Goal: Task Accomplishment & Management: Complete application form

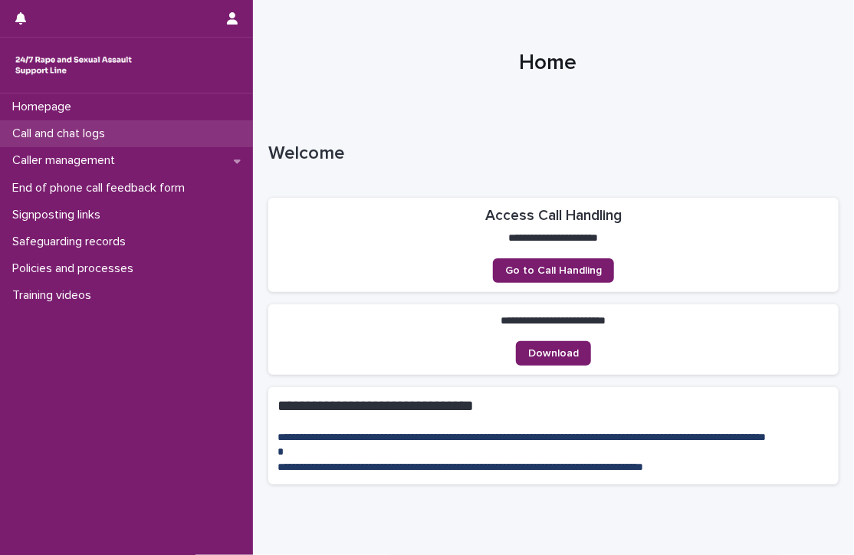
click at [128, 136] on div "Call and chat logs" at bounding box center [126, 133] width 253 height 27
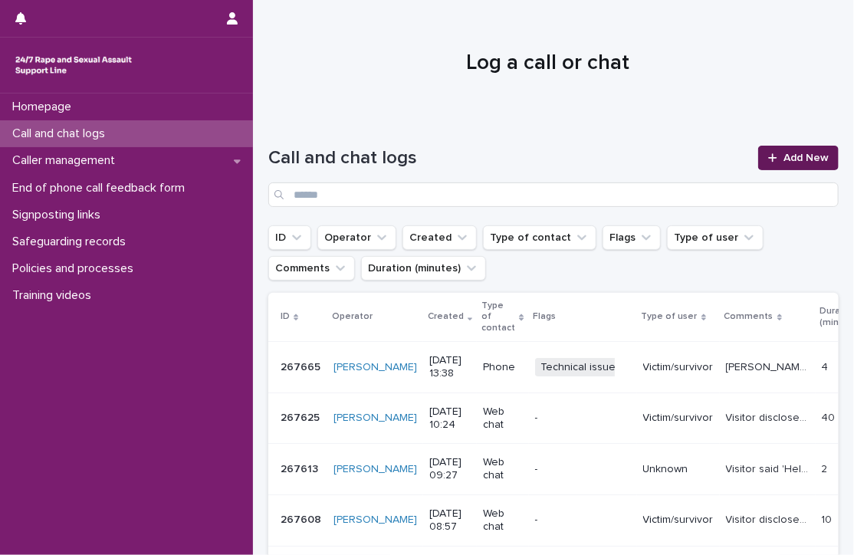
click at [784, 163] on span "Add New" at bounding box center [806, 158] width 45 height 11
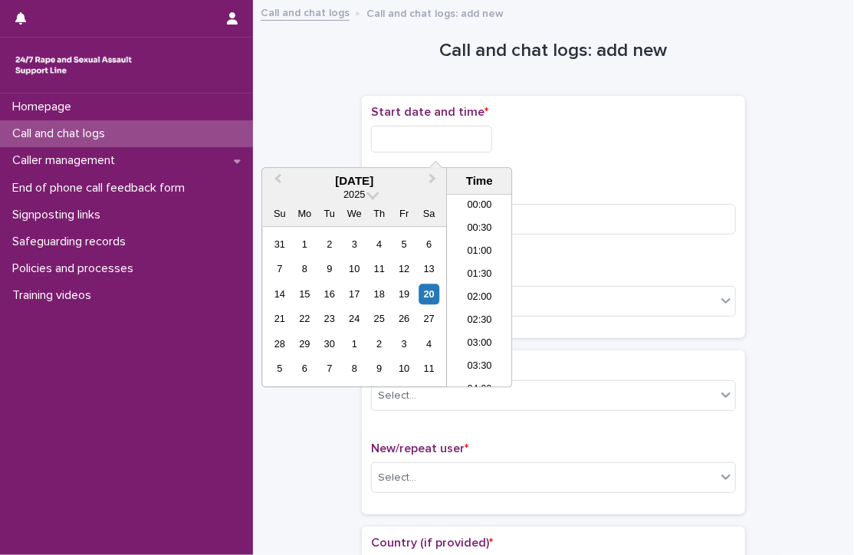
scroll to position [307, 0]
click at [476, 150] on input "text" at bounding box center [431, 139] width 121 height 27
click at [479, 287] on li "08:30" at bounding box center [479, 291] width 65 height 23
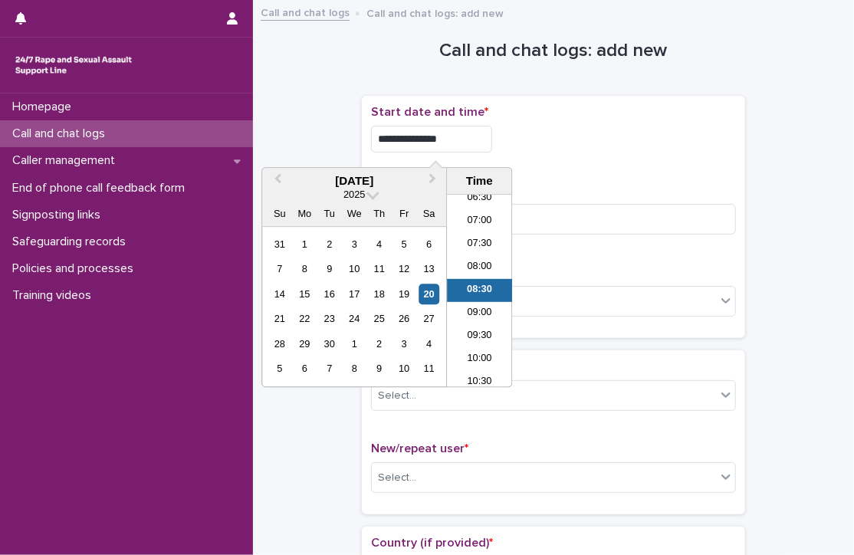
click at [462, 137] on input "**********" at bounding box center [431, 139] width 121 height 27
type input "**********"
click at [587, 179] on div "**********" at bounding box center [553, 217] width 365 height 224
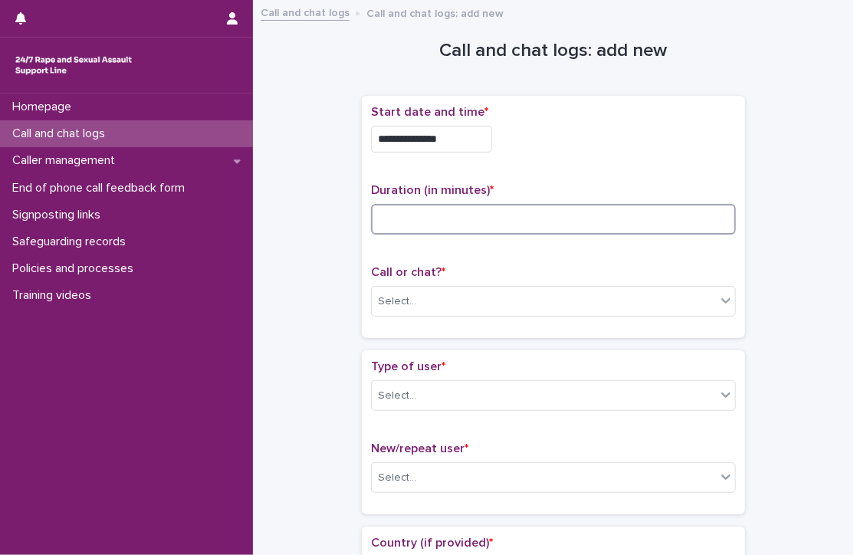
click at [577, 215] on input at bounding box center [553, 219] width 365 height 31
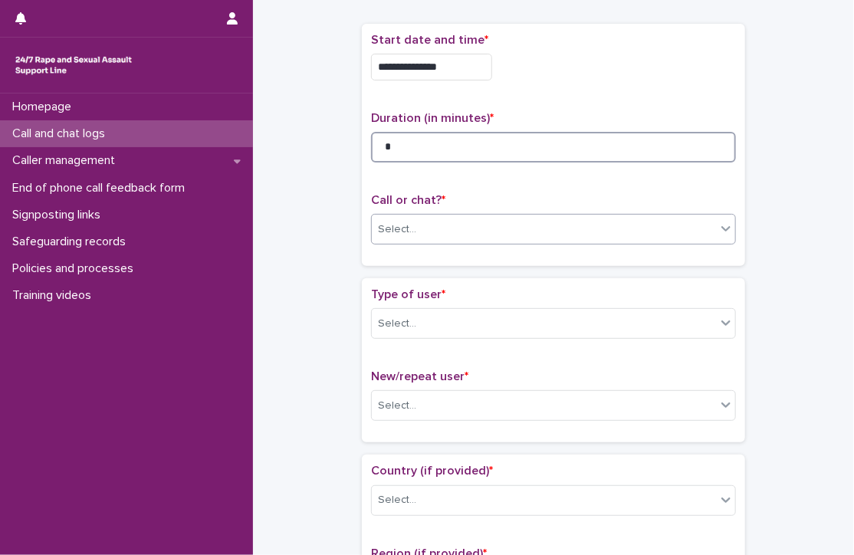
type input "*"
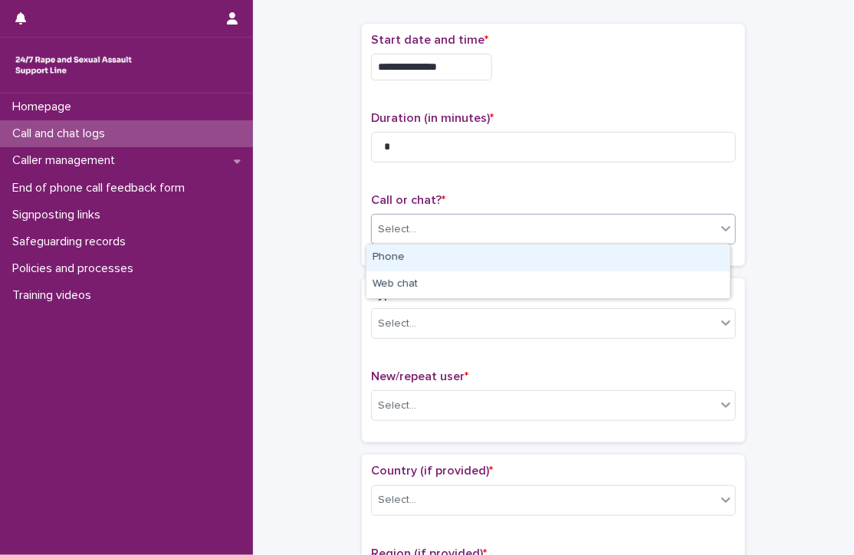
click at [506, 217] on div "Select..." at bounding box center [544, 229] width 344 height 25
click at [446, 258] on div "Phone" at bounding box center [548, 258] width 363 height 27
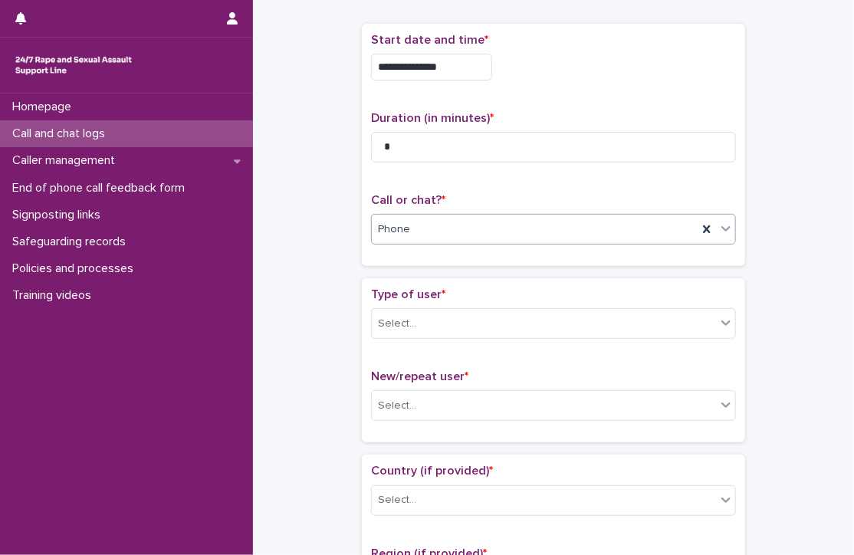
scroll to position [133, 0]
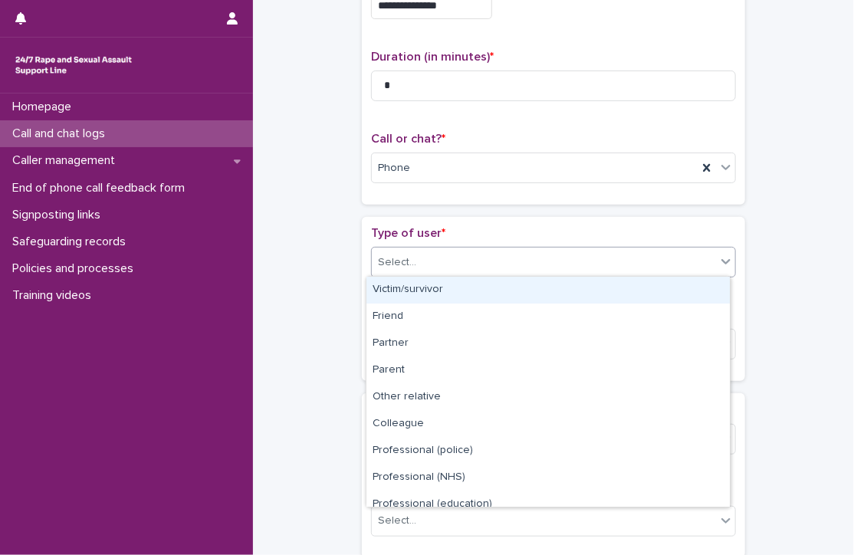
click at [466, 255] on div "Select..." at bounding box center [544, 262] width 344 height 25
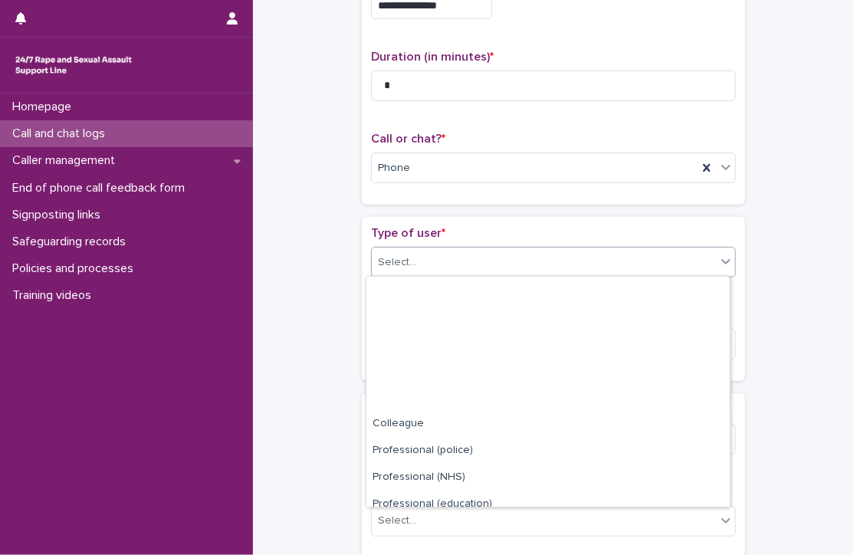
scroll to position [172, 0]
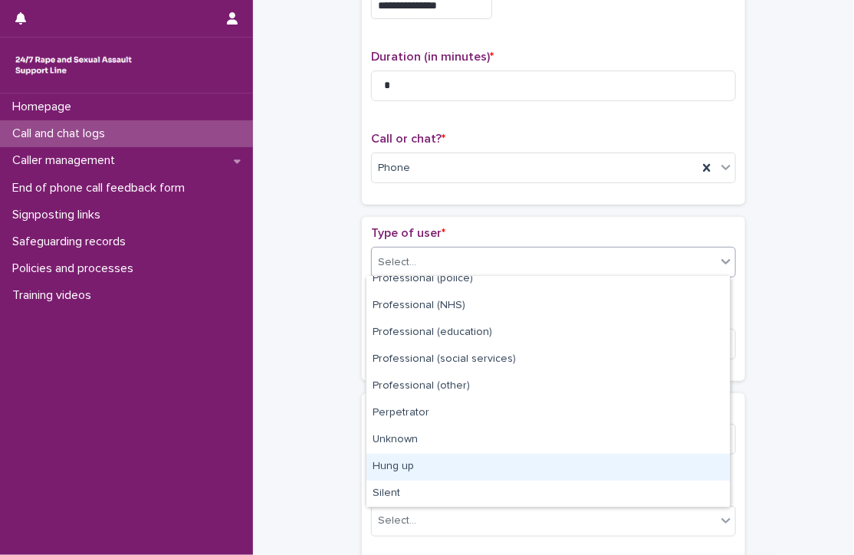
click at [413, 466] on div "Hung up" at bounding box center [548, 467] width 363 height 27
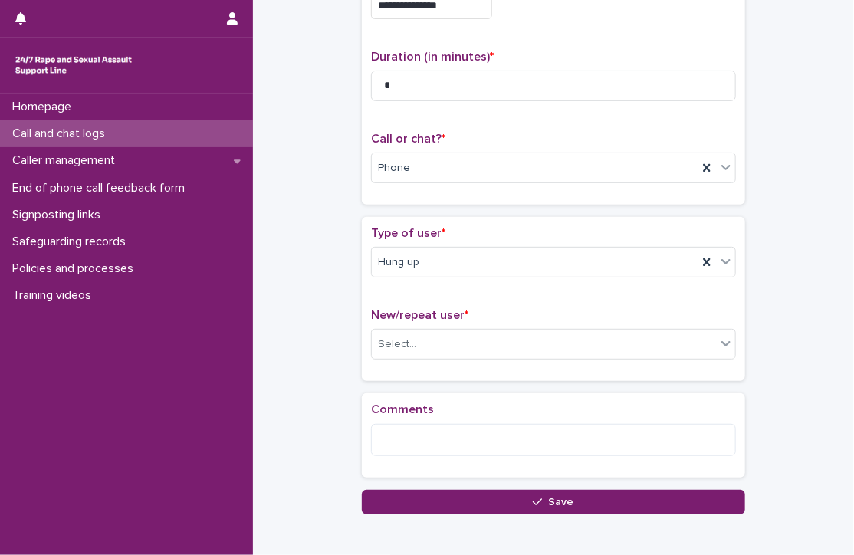
click at [439, 359] on div "New/repeat user * Select..." at bounding box center [553, 340] width 365 height 64
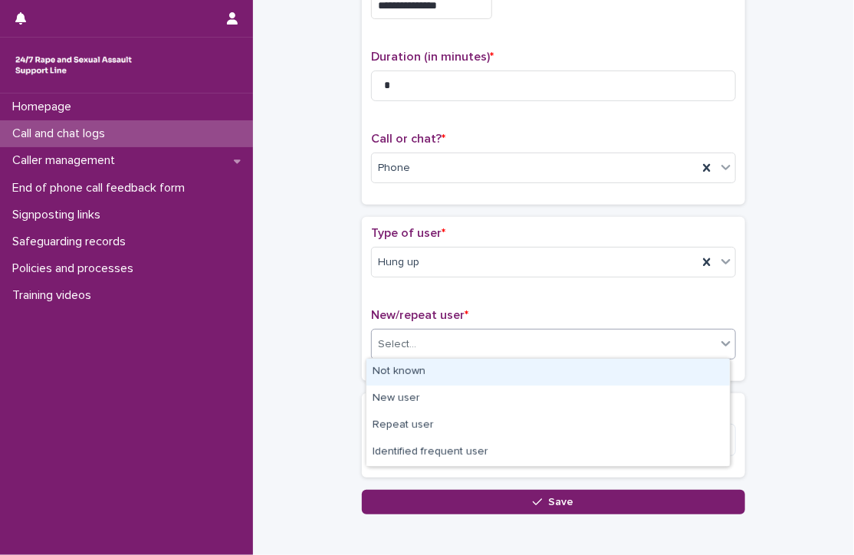
click at [457, 348] on div "Select..." at bounding box center [544, 344] width 344 height 25
click at [460, 373] on div "Not known" at bounding box center [548, 372] width 363 height 27
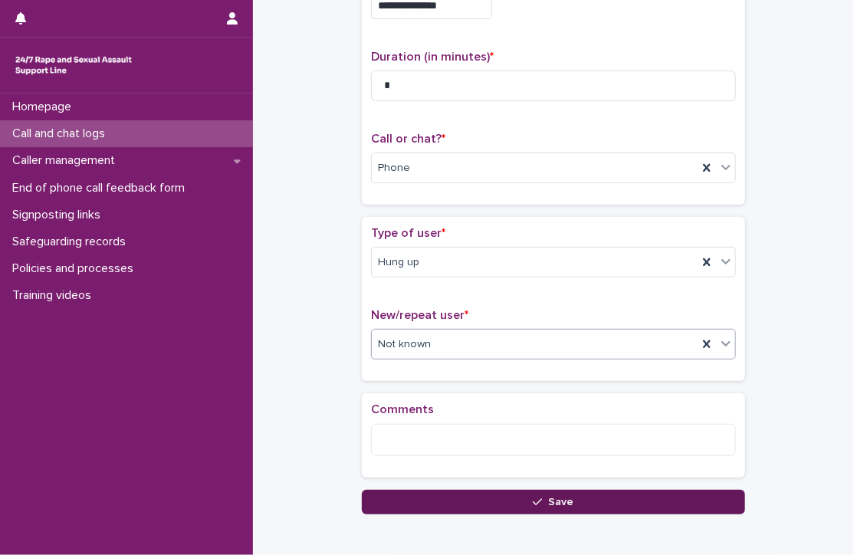
click at [469, 502] on button "Save" at bounding box center [553, 502] width 383 height 25
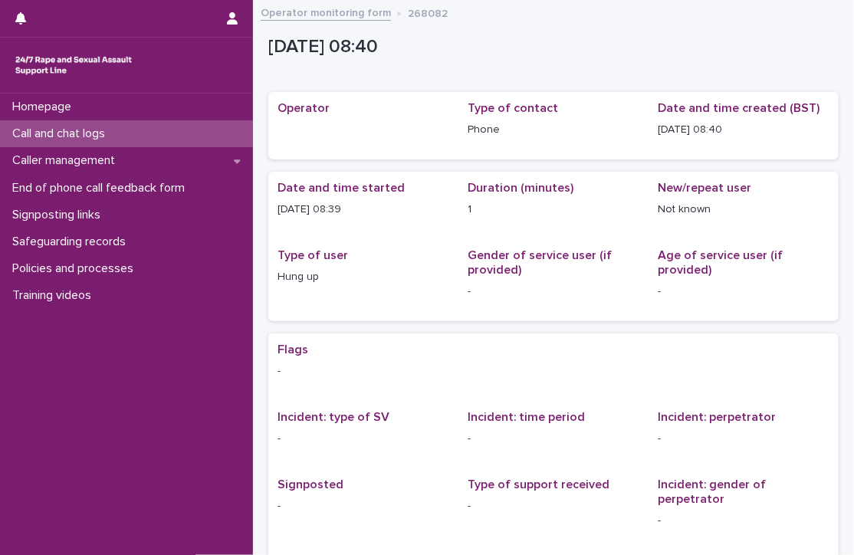
click at [166, 140] on div "Call and chat logs" at bounding box center [126, 133] width 253 height 27
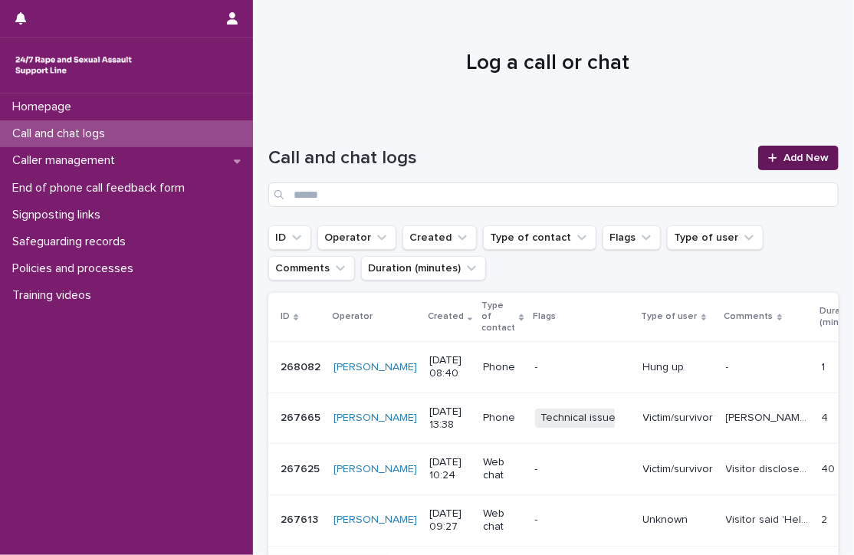
click at [785, 157] on span "Add New" at bounding box center [806, 158] width 45 height 11
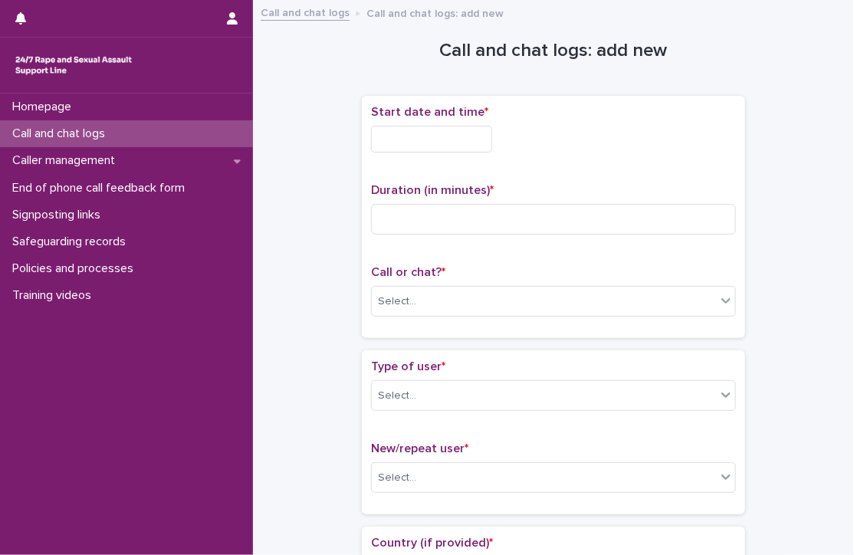
scroll to position [9, 0]
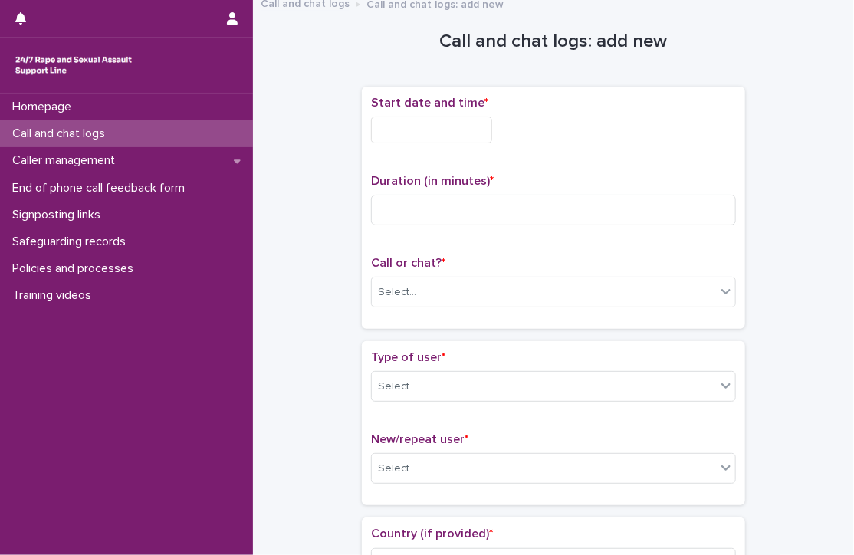
click at [426, 142] on input "text" at bounding box center [431, 130] width 121 height 27
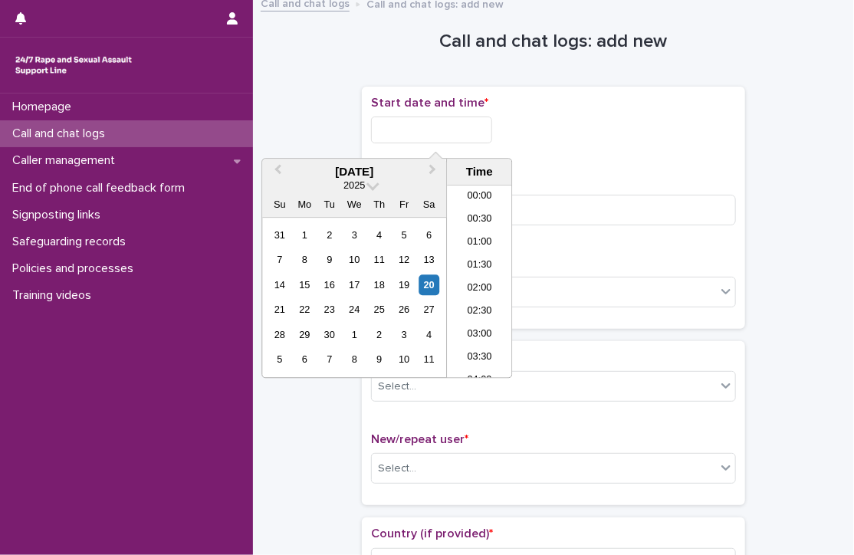
scroll to position [307, 0]
click at [485, 282] on li "08:30" at bounding box center [479, 282] width 65 height 23
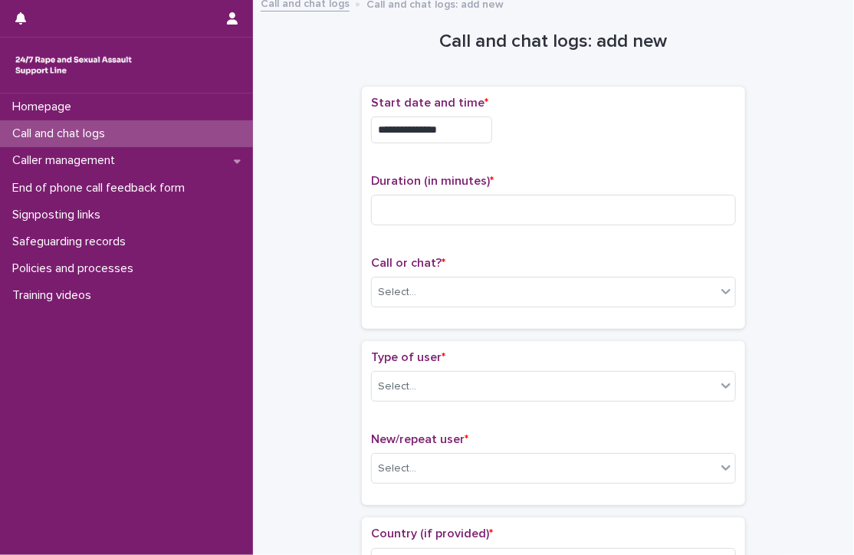
click at [454, 128] on input "**********" at bounding box center [431, 130] width 121 height 27
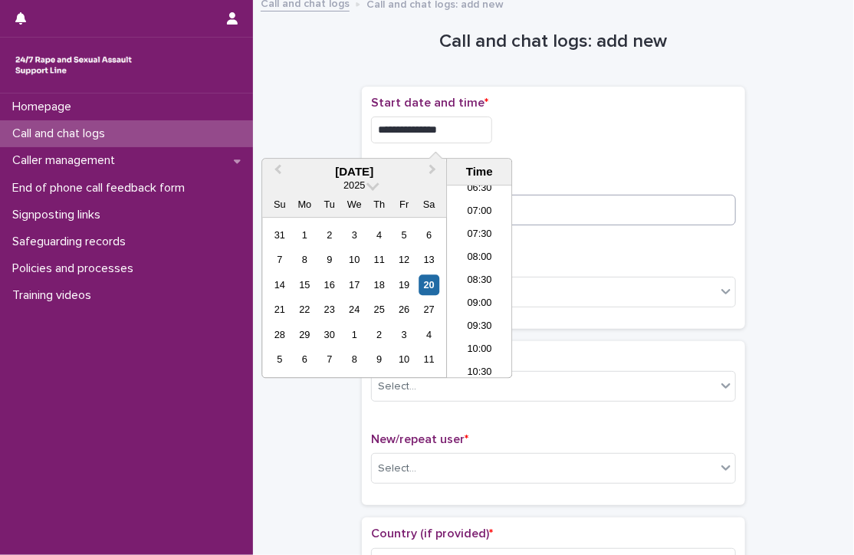
type input "**********"
click at [610, 196] on input at bounding box center [553, 210] width 365 height 31
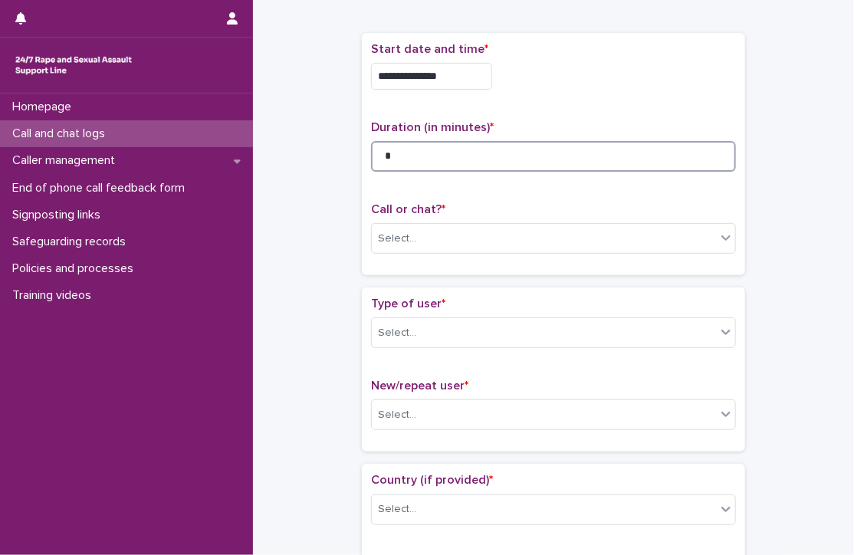
scroll to position [64, 0]
type input "*"
click at [494, 244] on div "Select..." at bounding box center [544, 237] width 344 height 25
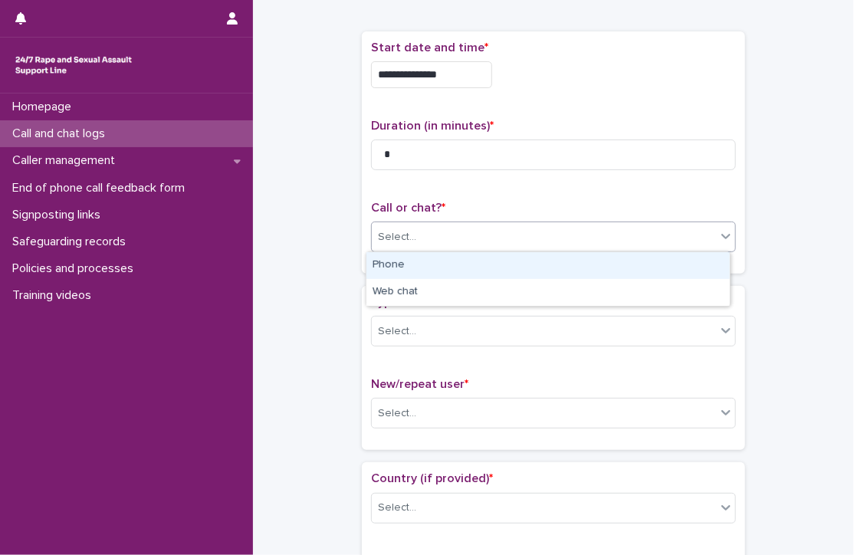
click at [466, 265] on div "Phone" at bounding box center [548, 265] width 363 height 27
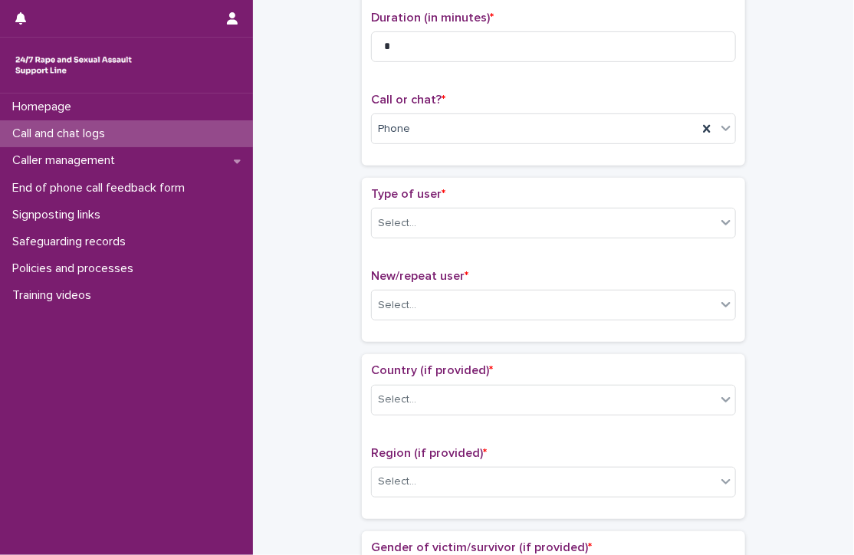
scroll to position [173, 0]
click at [414, 231] on div "Select..." at bounding box center [544, 222] width 344 height 25
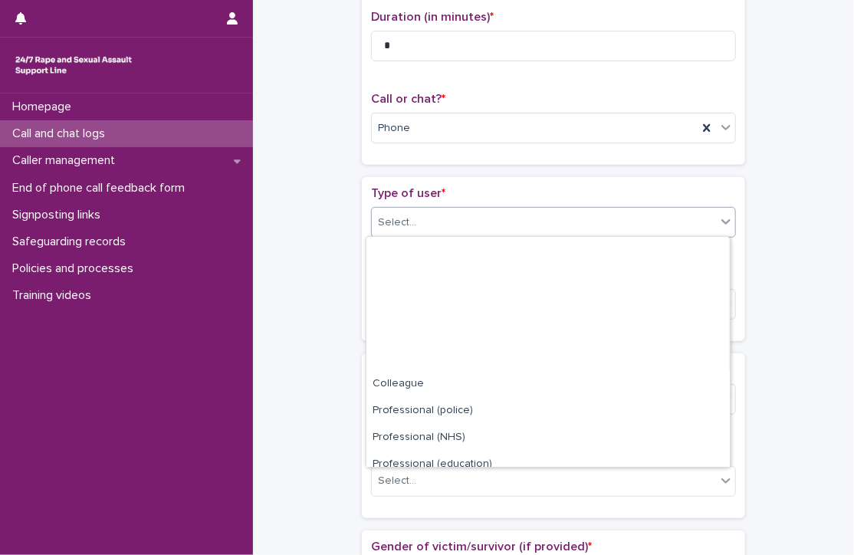
scroll to position [172, 0]
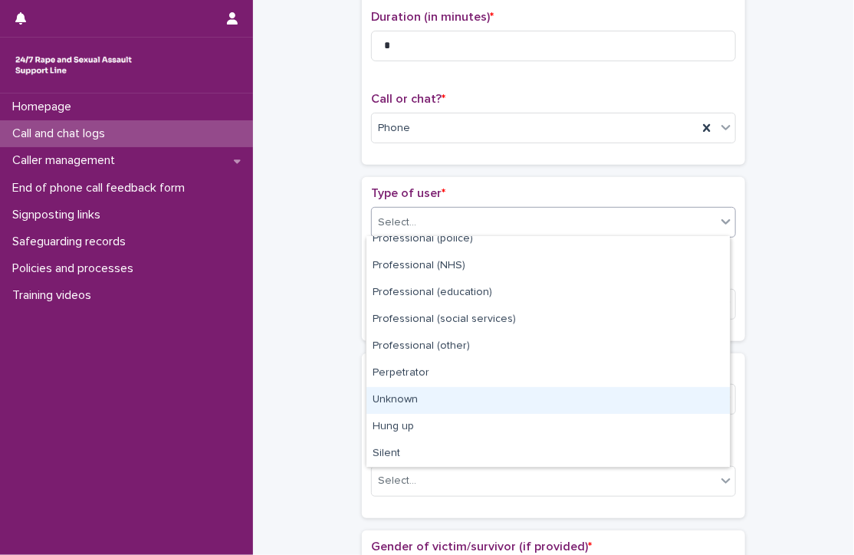
click at [420, 403] on div "Unknown" at bounding box center [548, 400] width 363 height 27
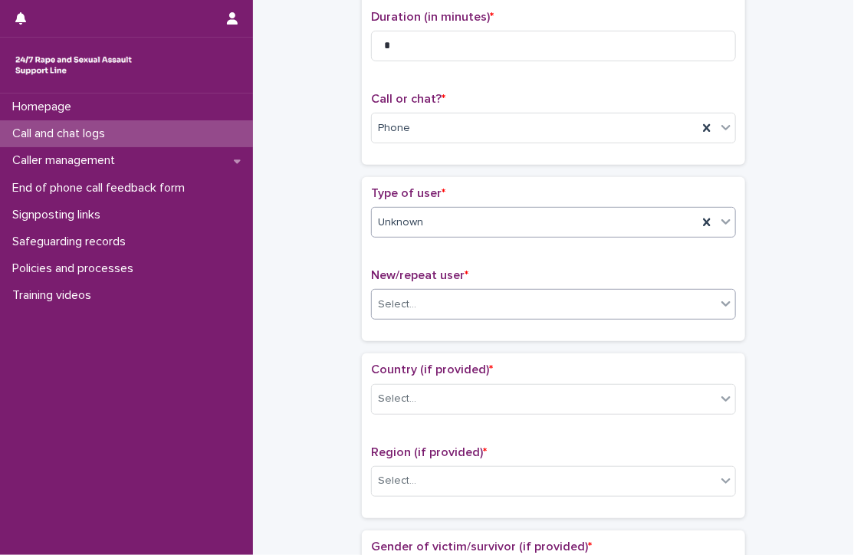
click at [435, 295] on div "Select..." at bounding box center [544, 304] width 344 height 25
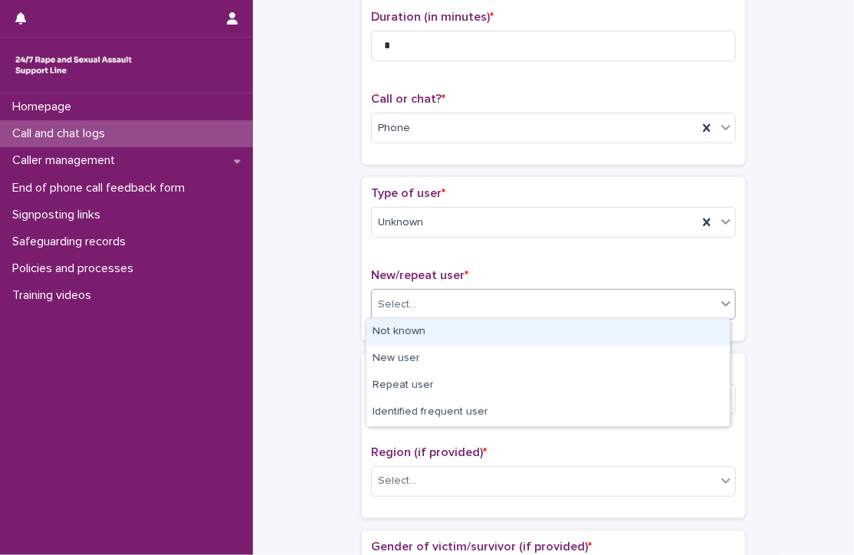
click at [426, 337] on div "Not known" at bounding box center [548, 332] width 363 height 27
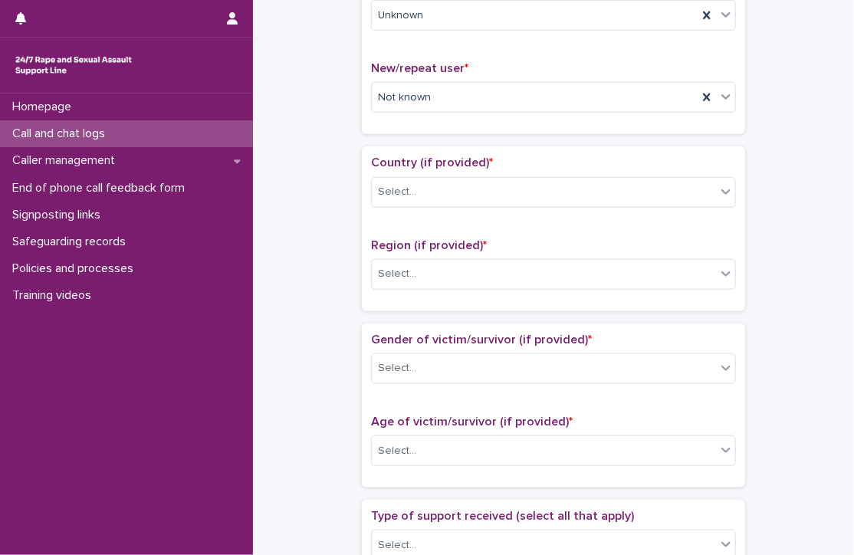
scroll to position [382, 0]
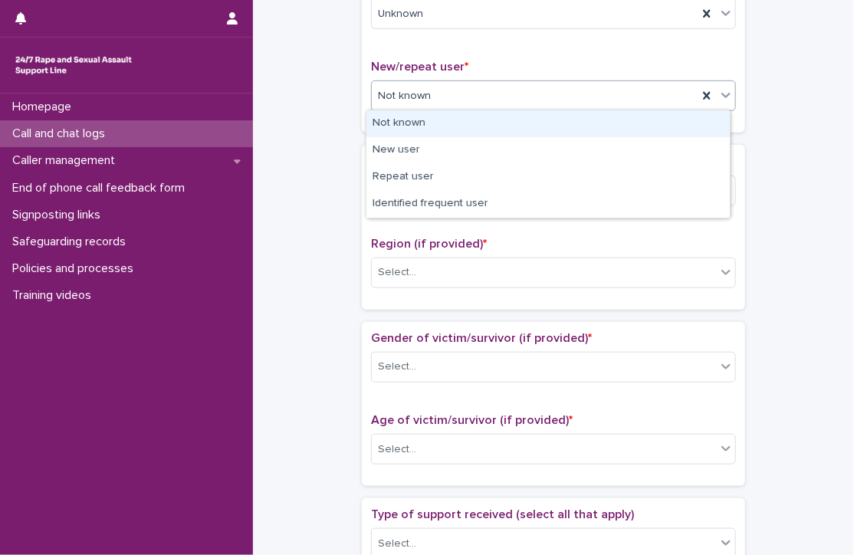
click at [456, 94] on div "Not known" at bounding box center [535, 96] width 326 height 25
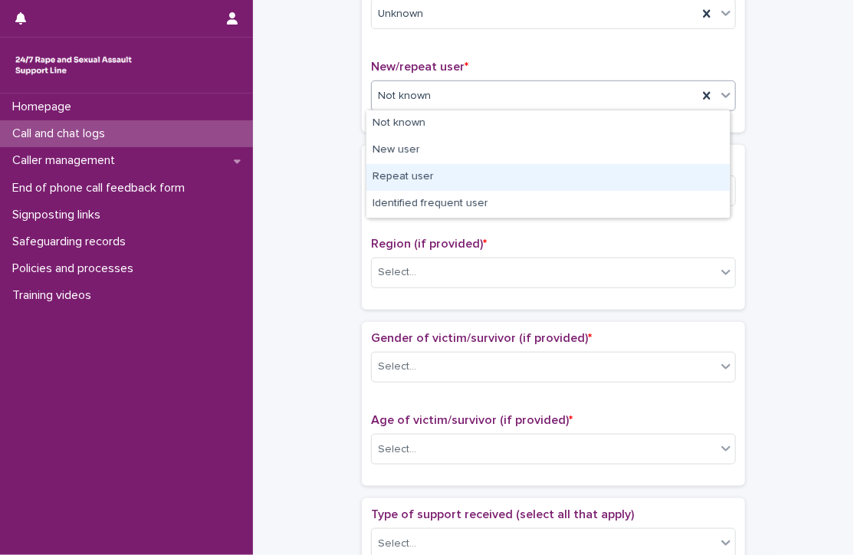
drag, startPoint x: 409, startPoint y: 160, endPoint x: 407, endPoint y: 179, distance: 19.2
click at [407, 179] on div "Repeat user" at bounding box center [548, 177] width 363 height 27
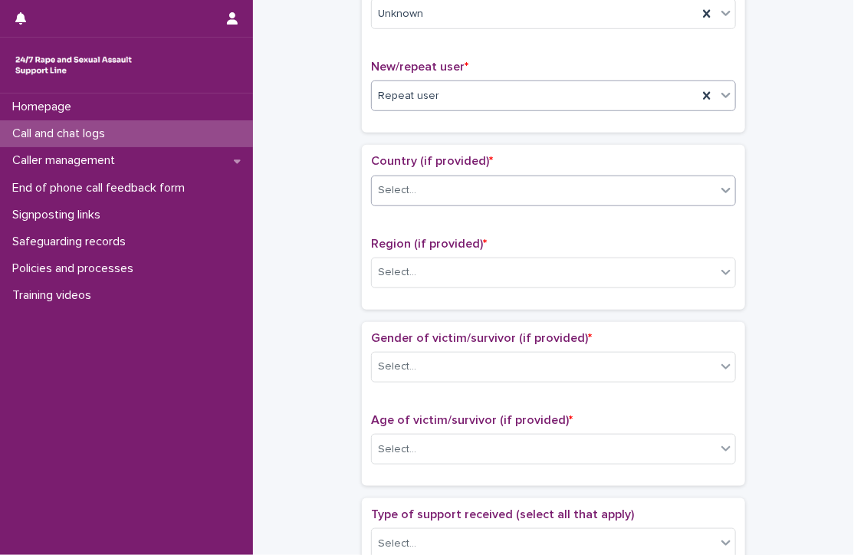
click at [445, 190] on div "Select..." at bounding box center [544, 190] width 344 height 25
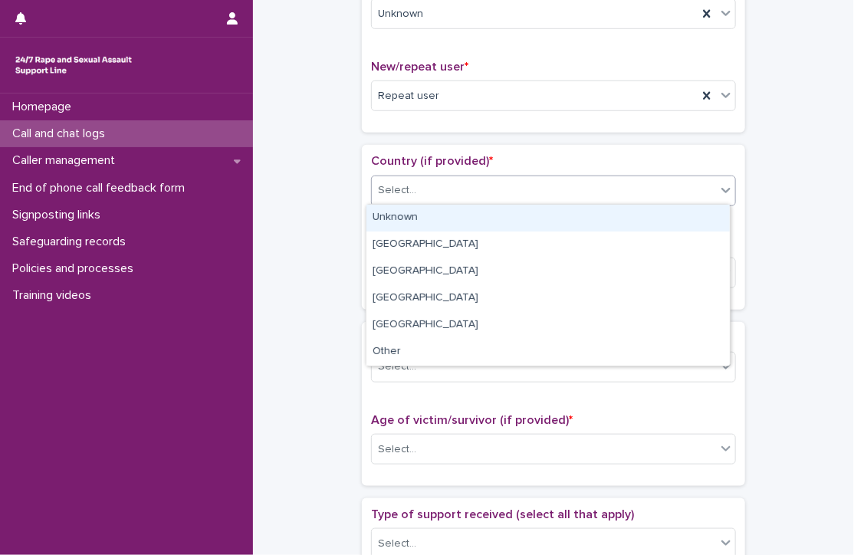
click at [434, 213] on div "Unknown" at bounding box center [548, 218] width 363 height 27
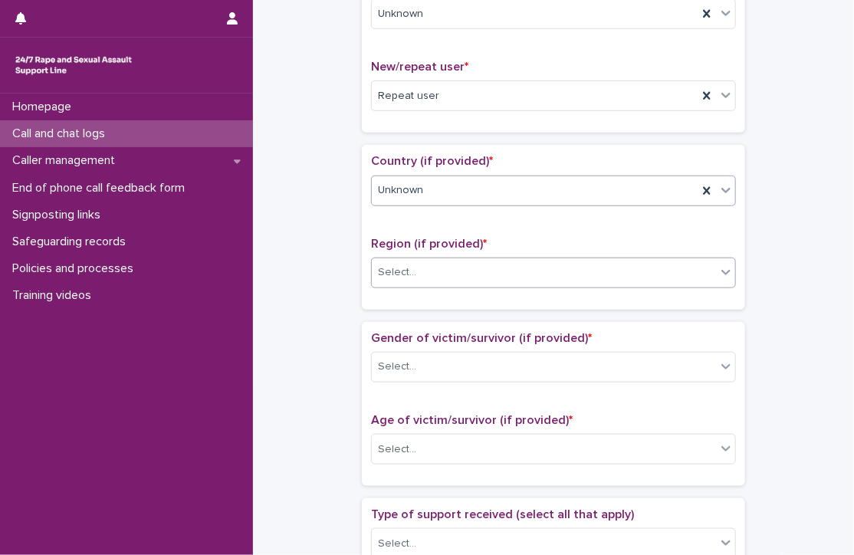
click at [445, 271] on div "Select..." at bounding box center [544, 272] width 344 height 25
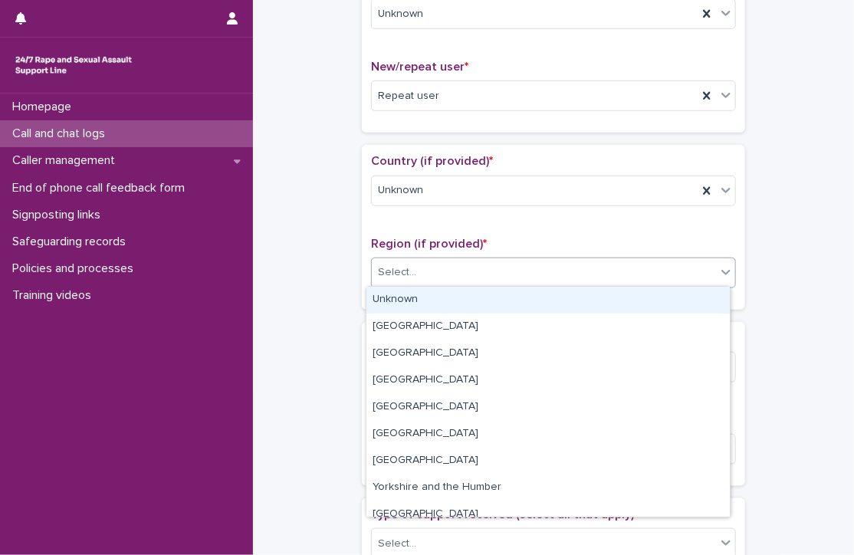
click at [446, 300] on div "Unknown" at bounding box center [548, 300] width 363 height 27
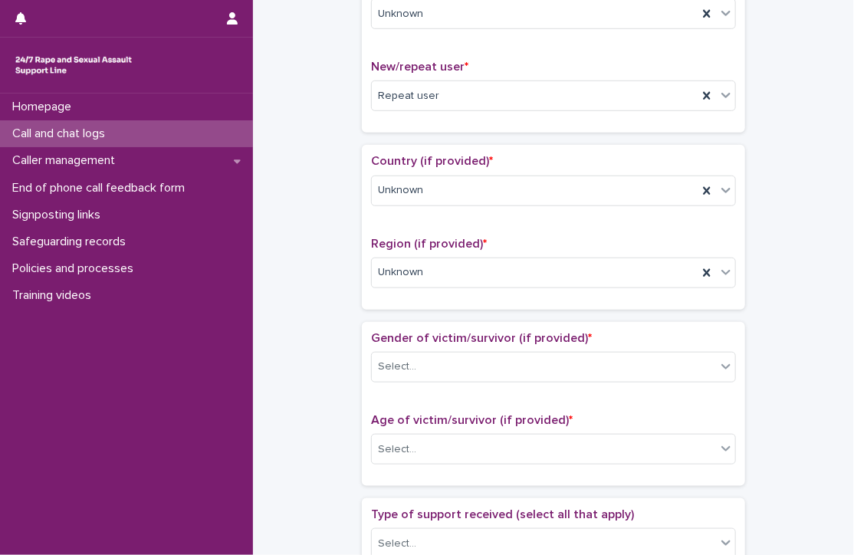
click at [350, 289] on div "**********" at bounding box center [553, 410] width 571 height 1567
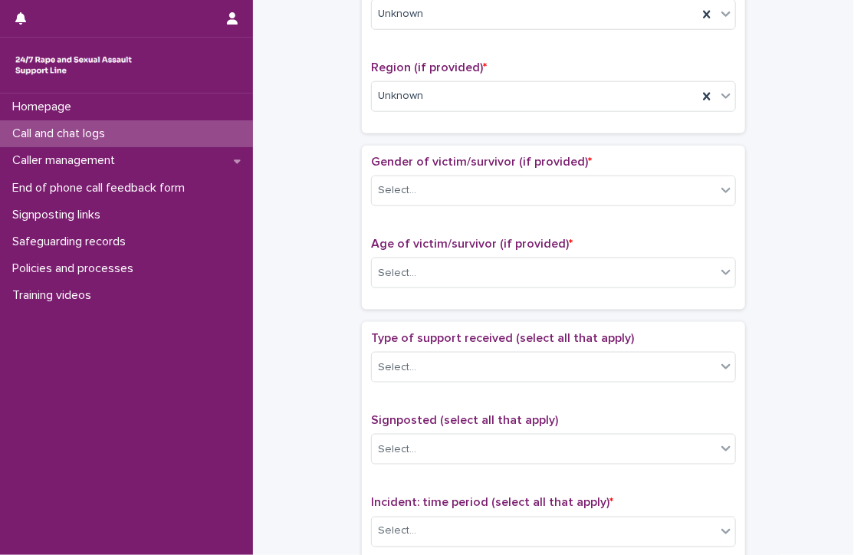
scroll to position [561, 0]
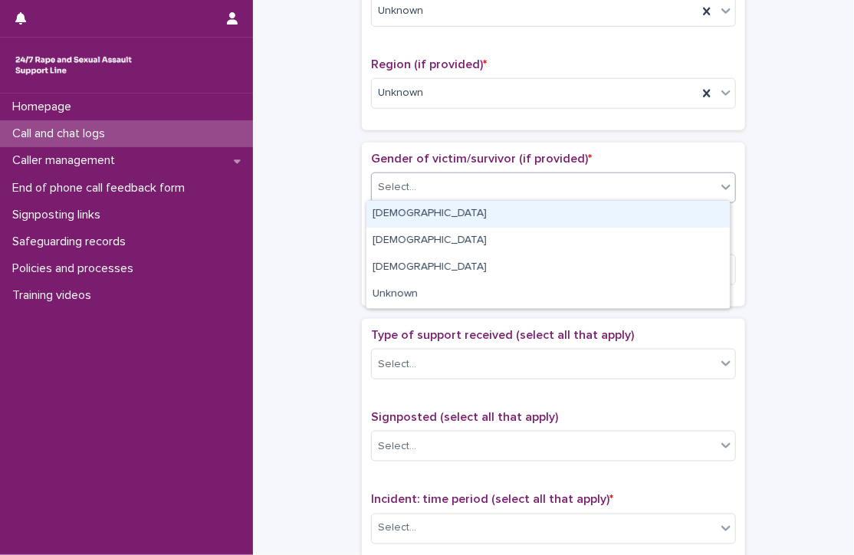
click at [433, 189] on div "Select..." at bounding box center [544, 187] width 344 height 25
click at [437, 214] on div "[DEMOGRAPHIC_DATA]" at bounding box center [548, 214] width 363 height 27
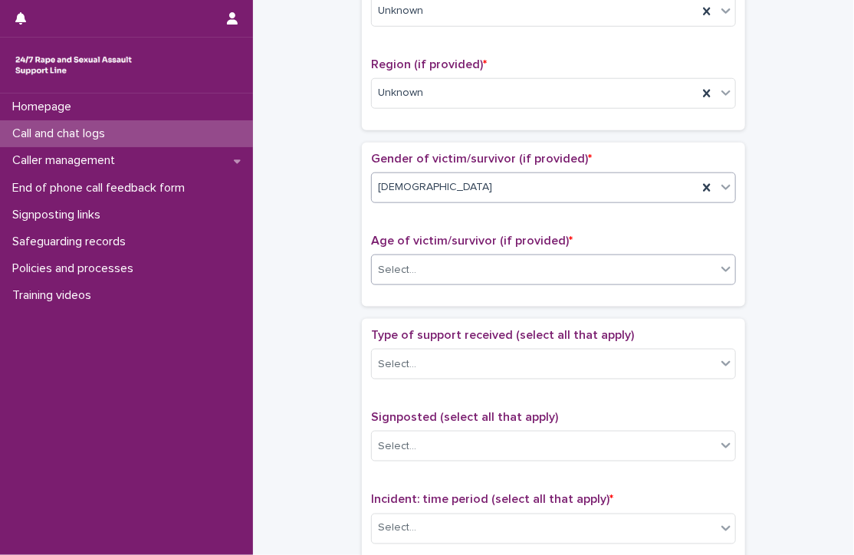
click at [429, 269] on div "Select..." at bounding box center [544, 270] width 344 height 25
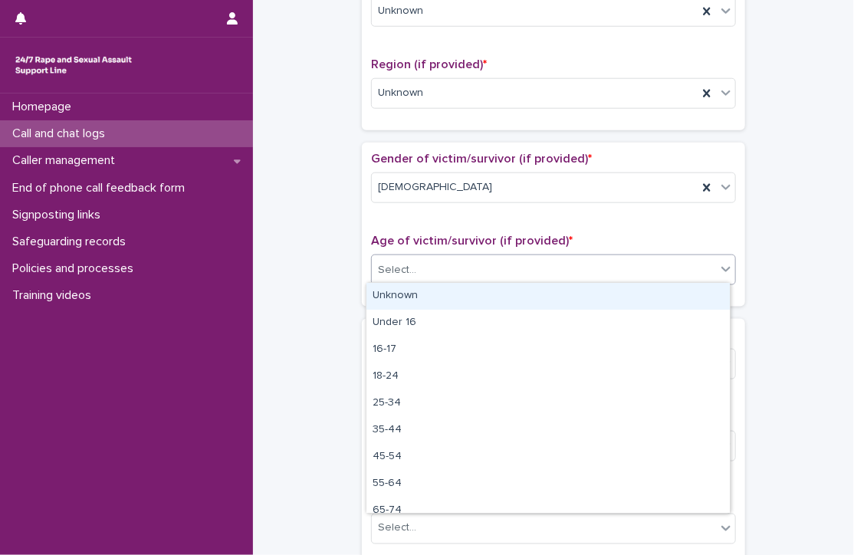
click at [424, 291] on div "Unknown" at bounding box center [548, 296] width 363 height 27
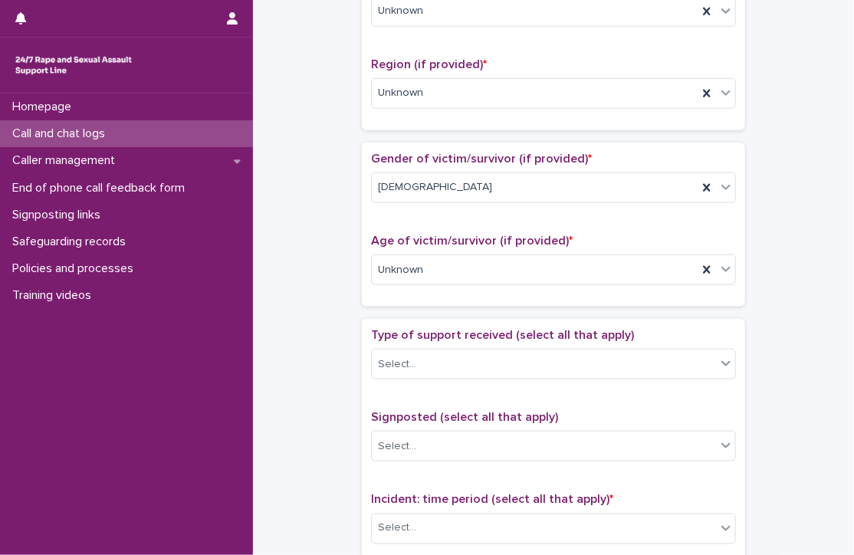
click at [332, 255] on div "**********" at bounding box center [553, 231] width 571 height 1567
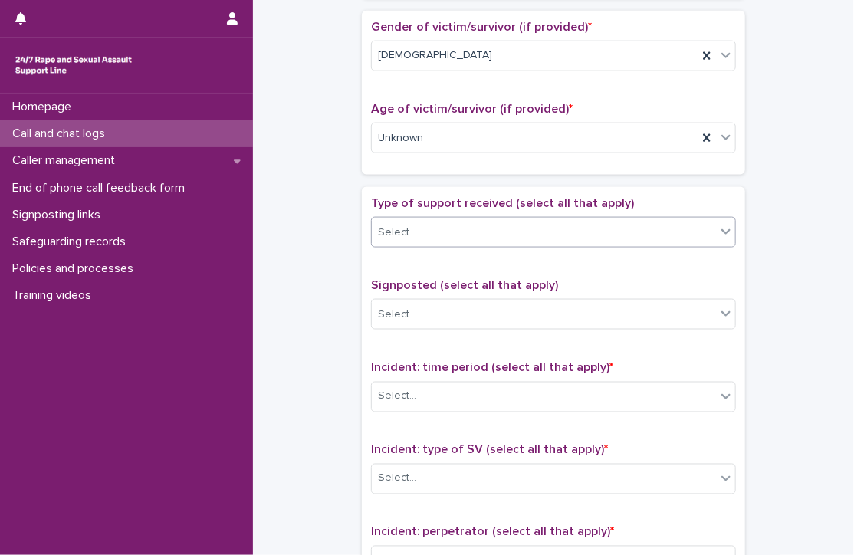
scroll to position [693, 0]
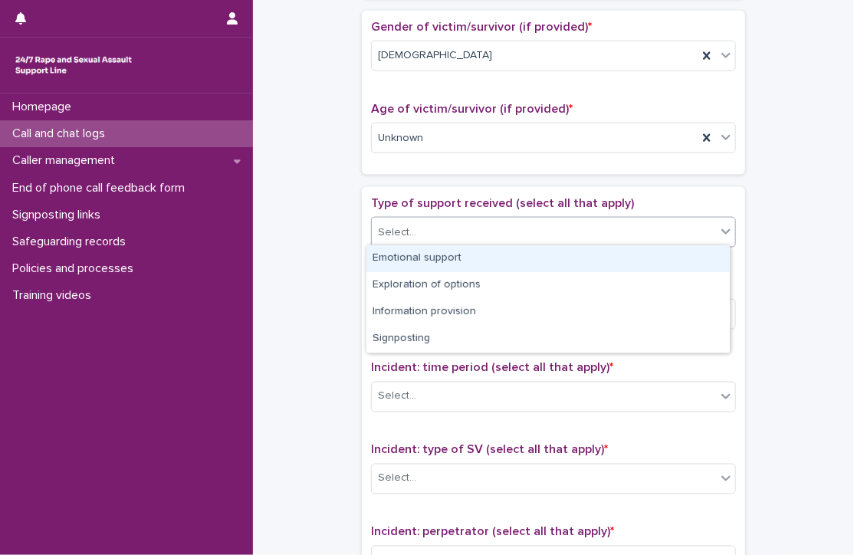
click at [409, 242] on div "Select..." at bounding box center [553, 232] width 365 height 31
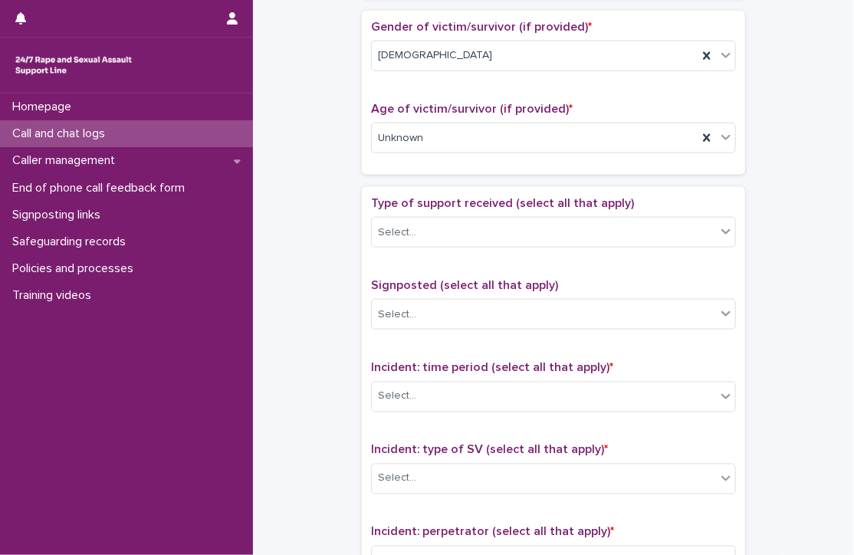
click at [323, 252] on div "**********" at bounding box center [553, 99] width 571 height 1567
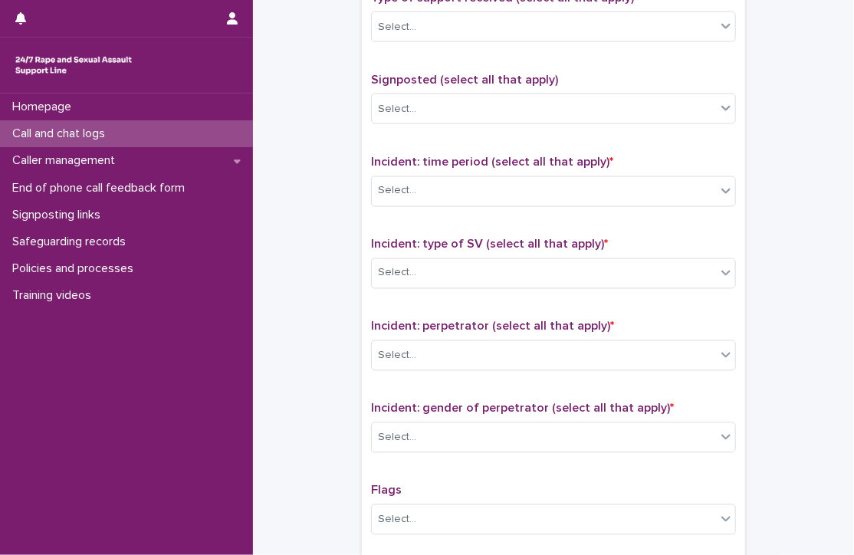
scroll to position [903, 0]
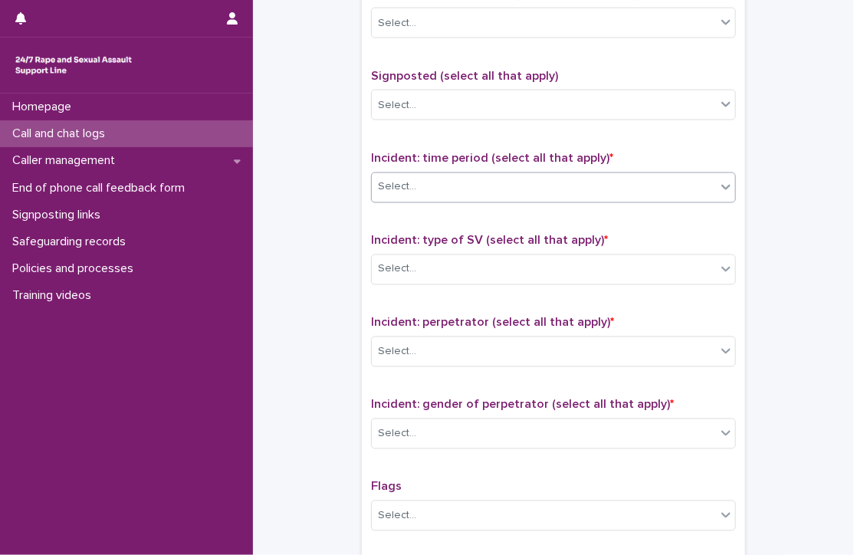
click at [393, 189] on div "Select..." at bounding box center [397, 187] width 38 height 16
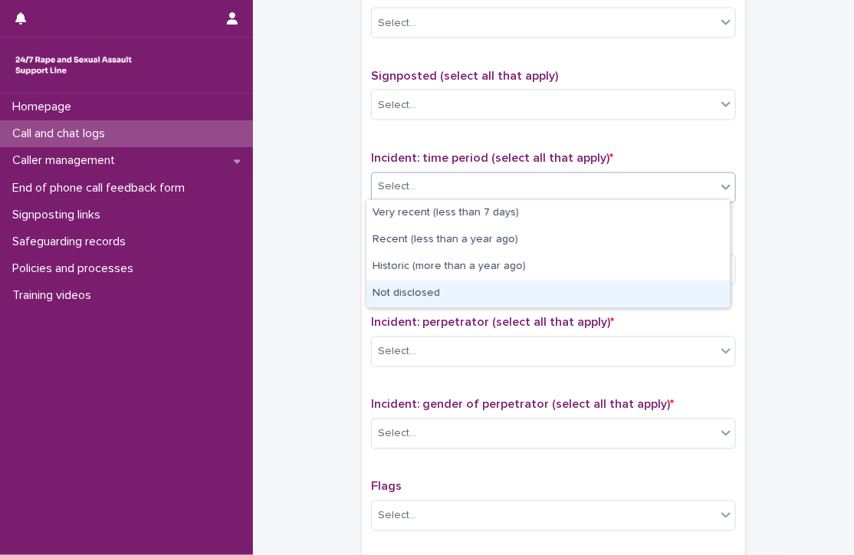
click at [401, 292] on div "Not disclosed" at bounding box center [548, 294] width 363 height 27
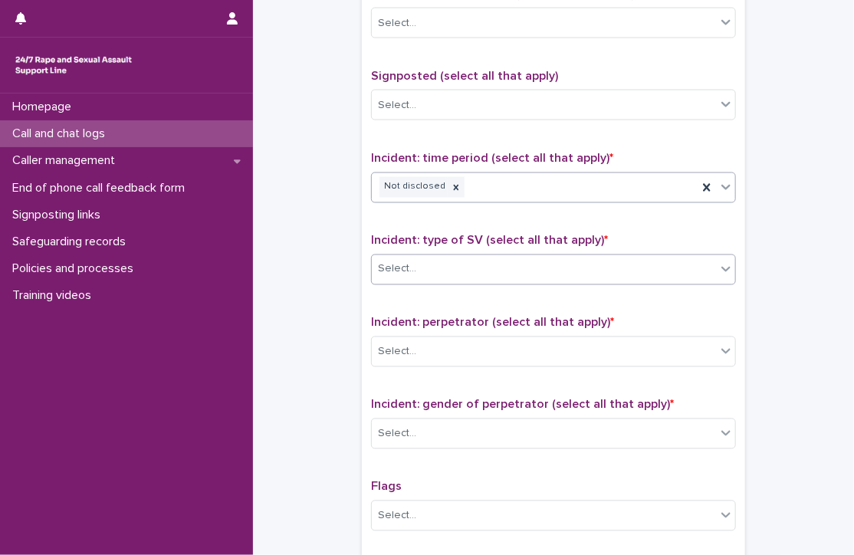
click at [422, 277] on div "Select..." at bounding box center [544, 269] width 344 height 25
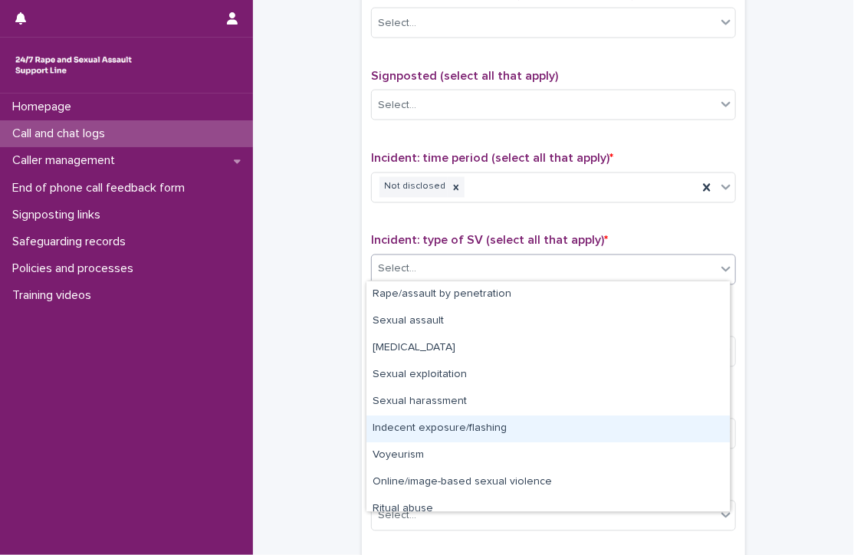
scroll to position [38, 0]
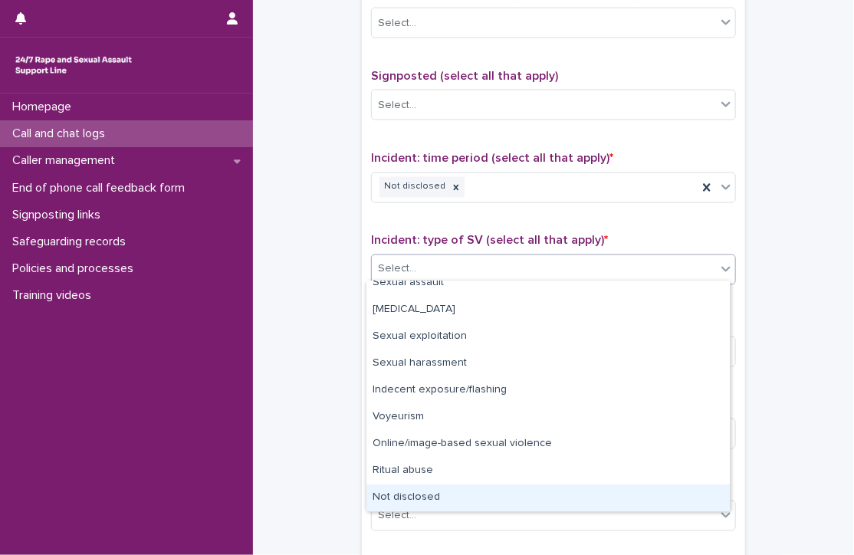
click at [431, 499] on div "Not disclosed" at bounding box center [548, 498] width 363 height 27
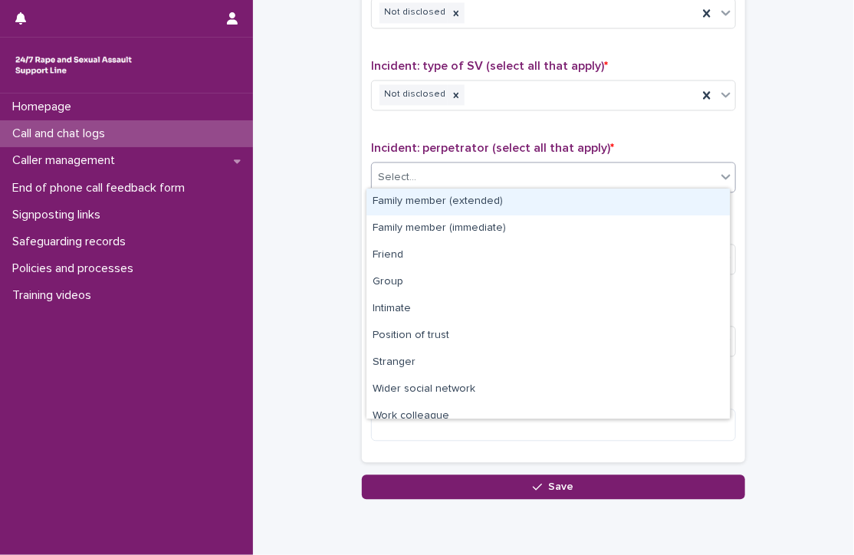
click at [430, 179] on div "Select..." at bounding box center [544, 177] width 344 height 25
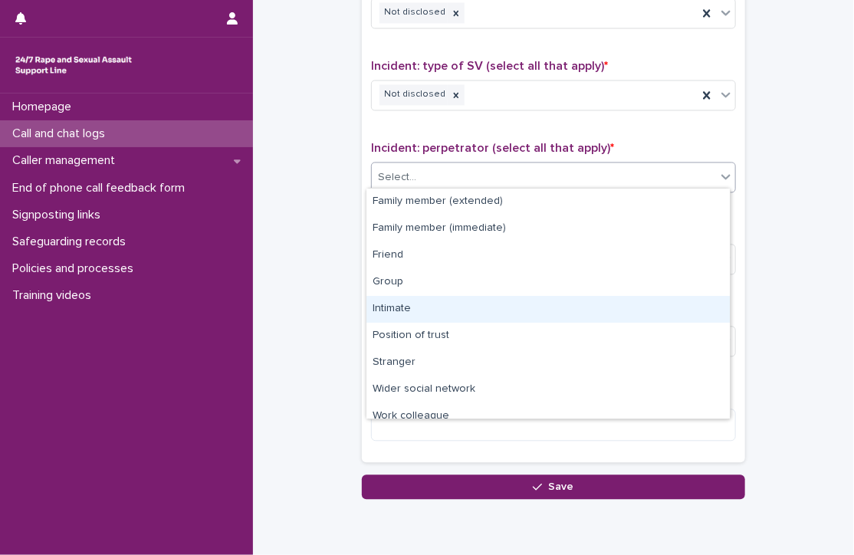
scroll to position [64, 0]
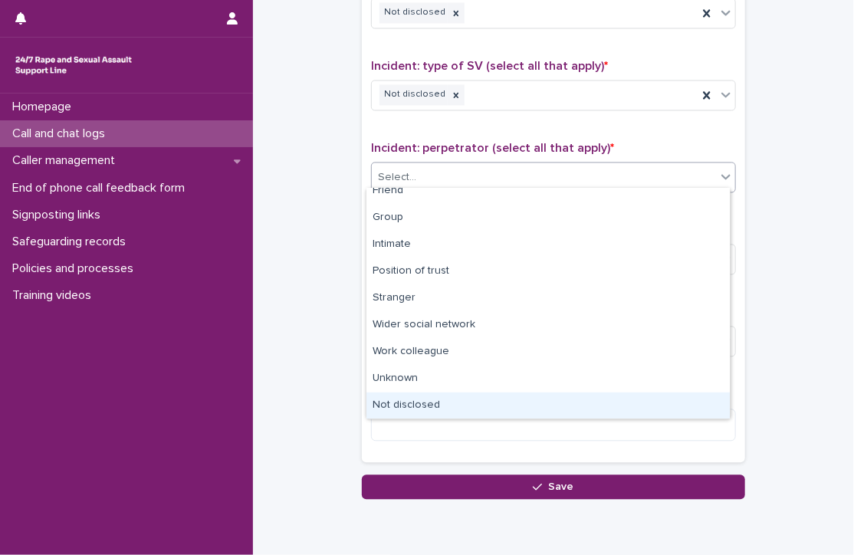
click at [432, 404] on div "Not disclosed" at bounding box center [548, 406] width 363 height 27
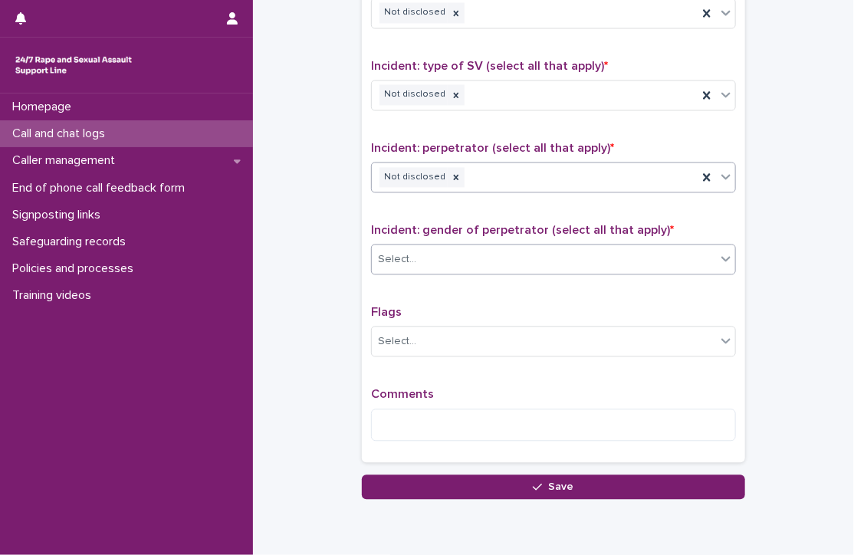
click at [441, 254] on div "Select..." at bounding box center [544, 259] width 344 height 25
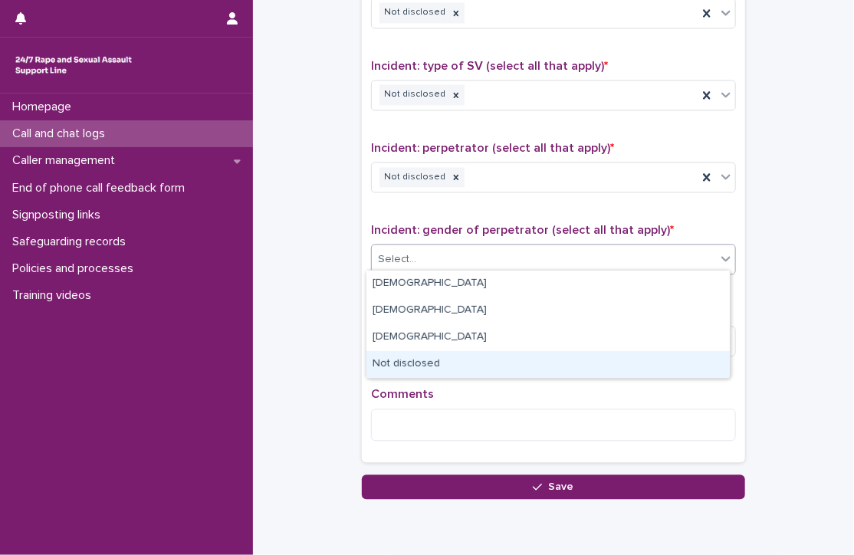
click at [432, 361] on div "Not disclosed" at bounding box center [548, 364] width 363 height 27
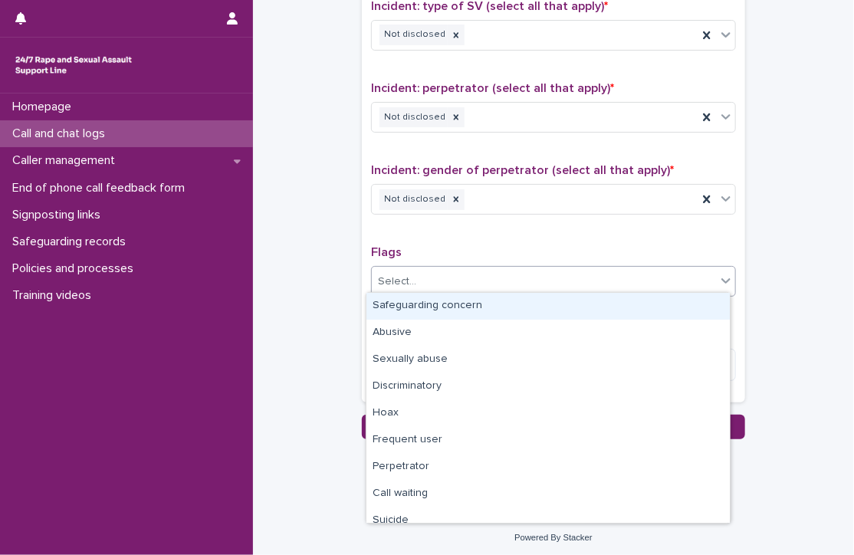
click at [421, 269] on div "Select..." at bounding box center [544, 281] width 344 height 25
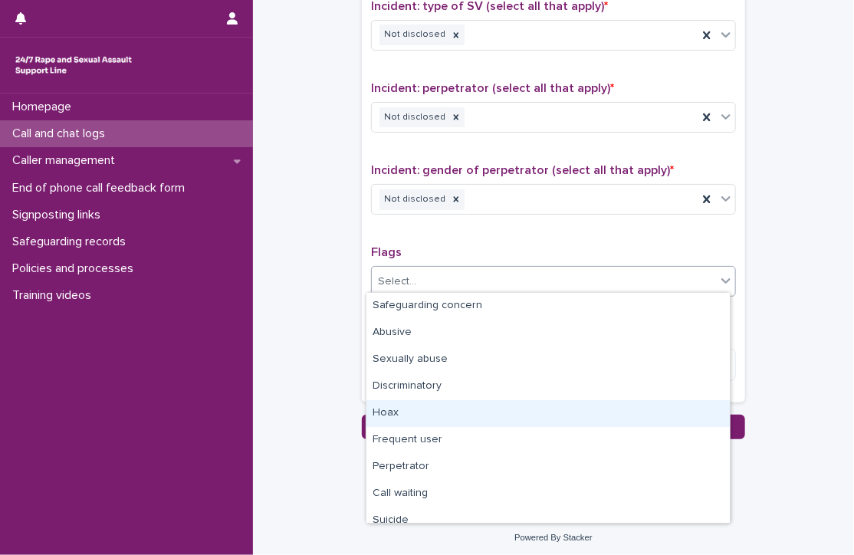
scroll to position [92, 0]
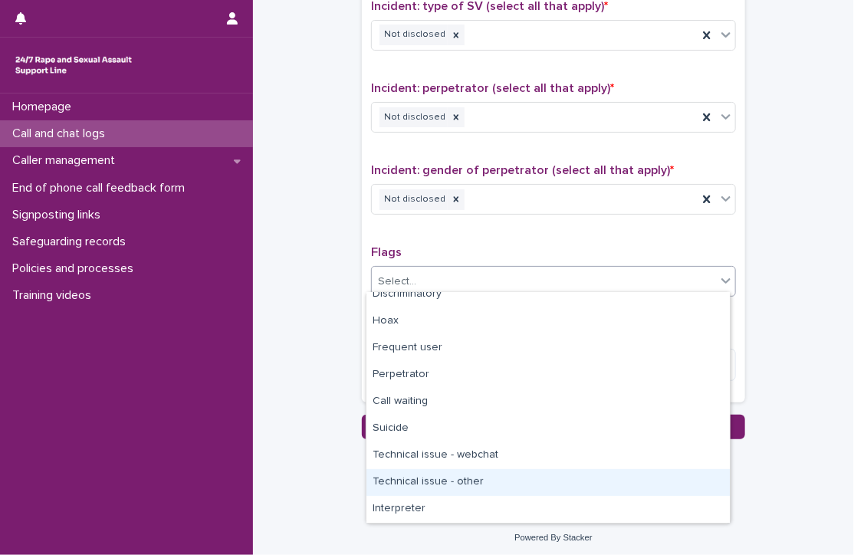
click at [445, 482] on div "Technical issue - other" at bounding box center [548, 482] width 363 height 27
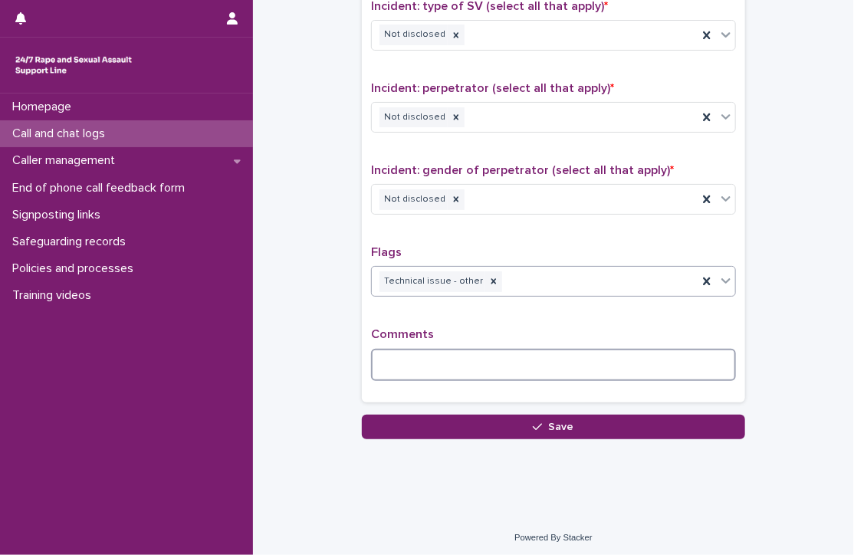
click at [463, 363] on textarea at bounding box center [553, 365] width 365 height 33
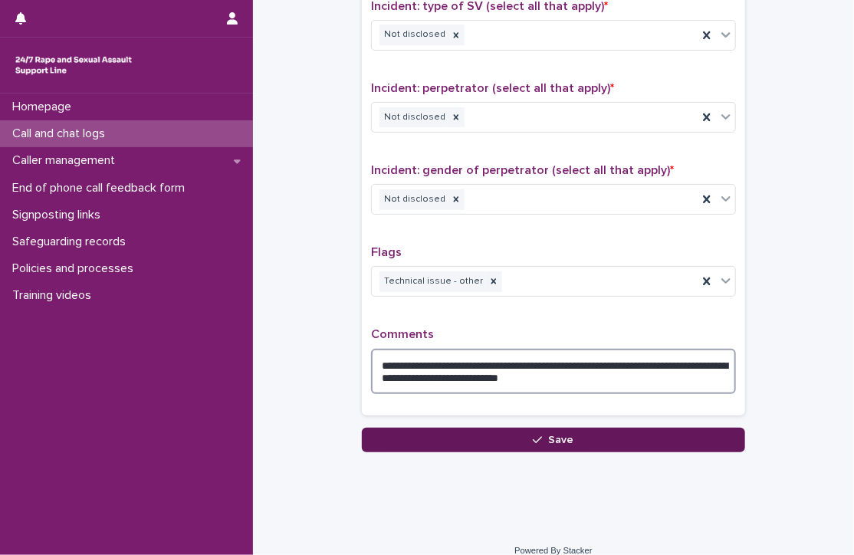
type textarea "**********"
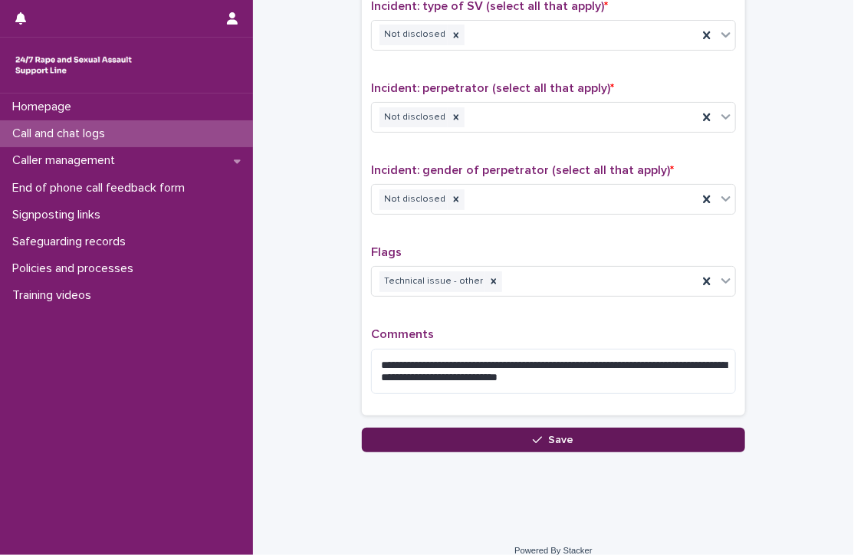
click at [521, 432] on button "Save" at bounding box center [553, 440] width 383 height 25
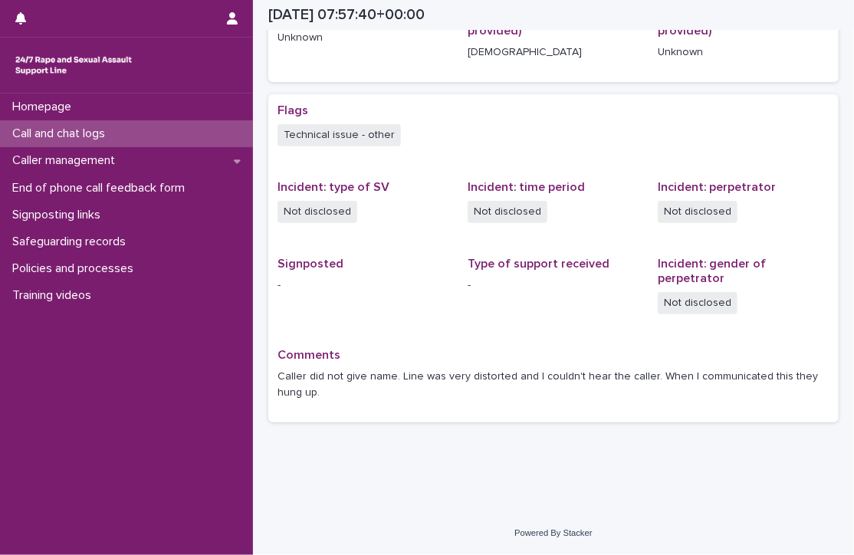
scroll to position [239, 0]
click at [97, 132] on p "Call and chat logs" at bounding box center [61, 134] width 111 height 15
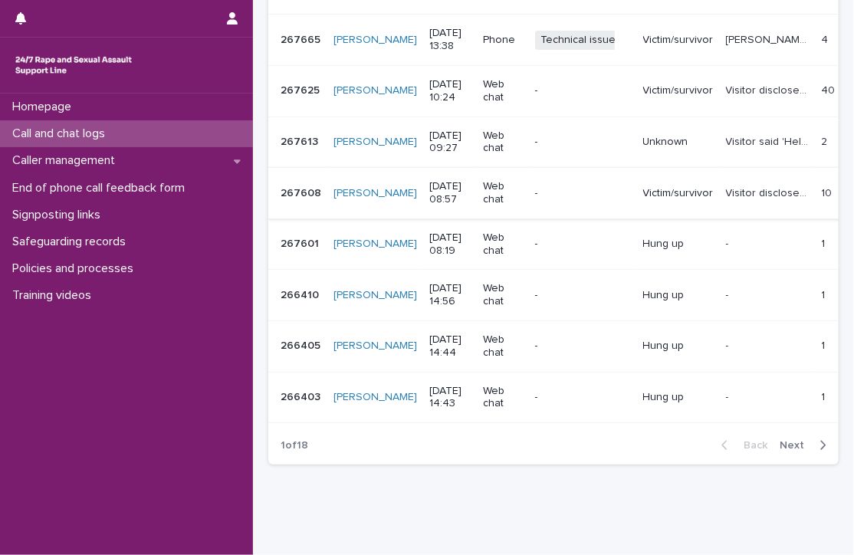
scroll to position [437, 0]
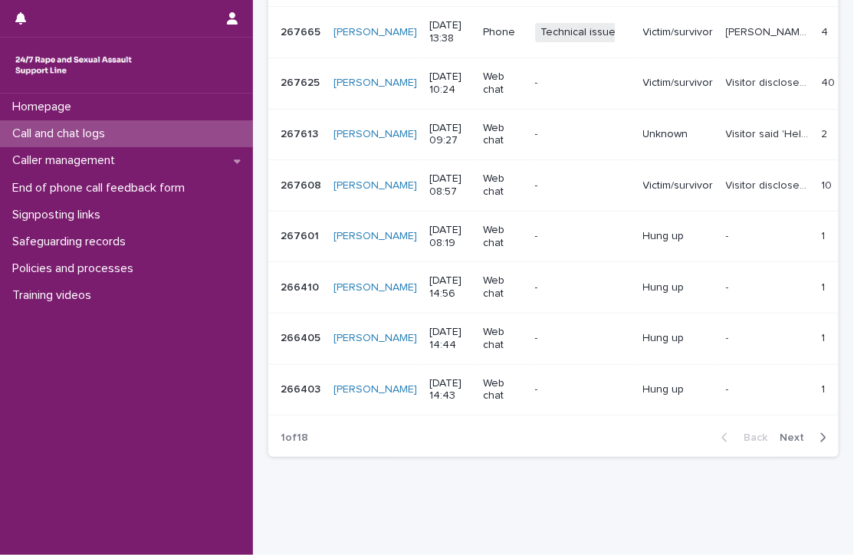
click at [795, 443] on span "Next" at bounding box center [797, 437] width 34 height 11
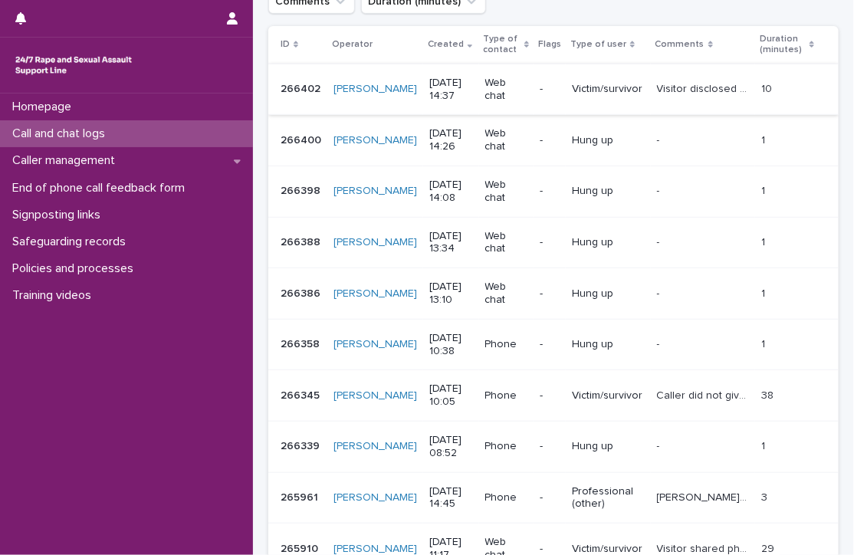
scroll to position [269, 0]
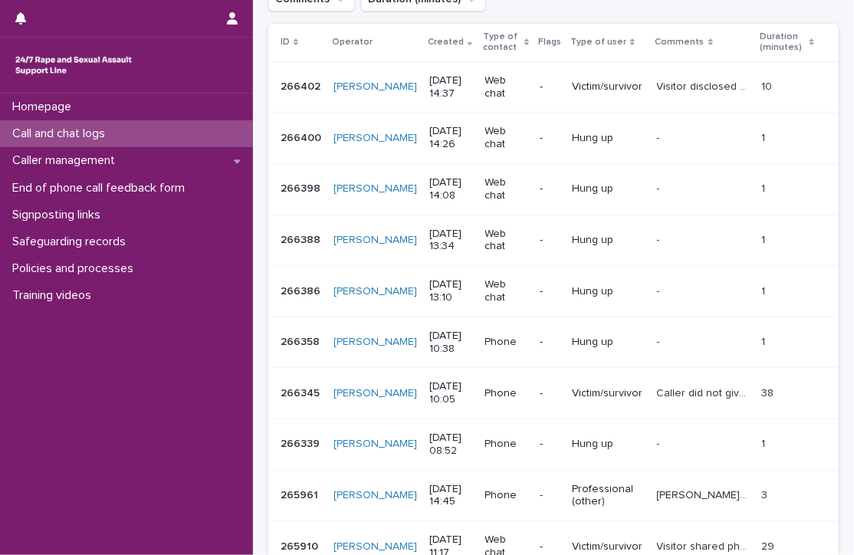
click at [122, 130] on div "Call and chat logs" at bounding box center [126, 133] width 253 height 27
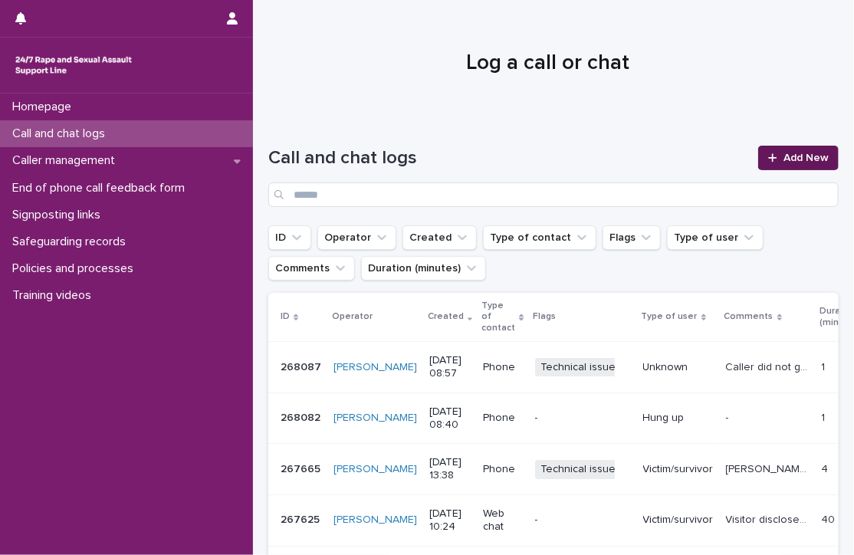
click at [805, 146] on link "Add New" at bounding box center [798, 158] width 81 height 25
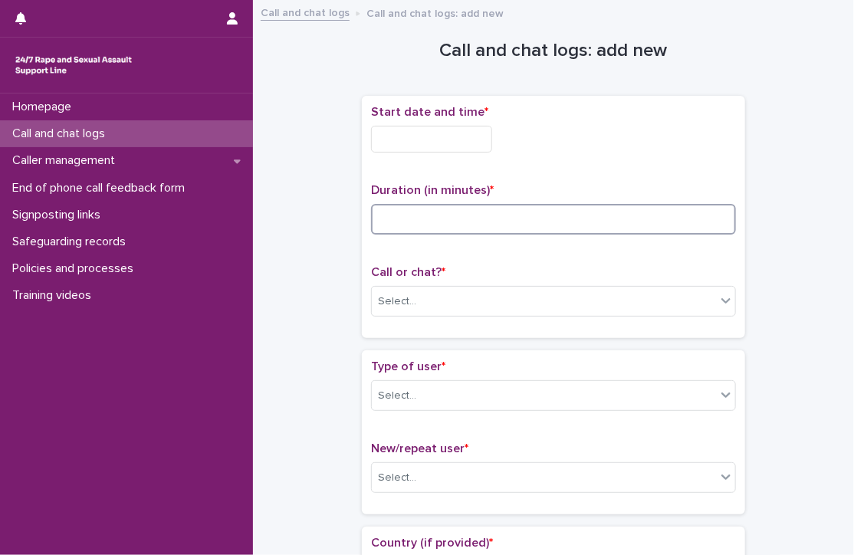
click at [575, 220] on input at bounding box center [553, 219] width 365 height 31
type input "**"
click at [454, 152] on div "Start date and time *" at bounding box center [553, 135] width 365 height 60
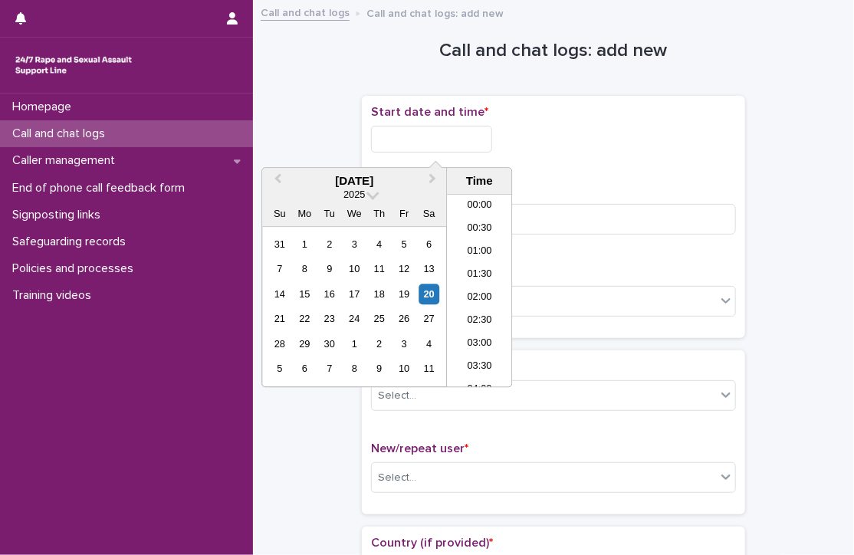
click at [449, 140] on input "text" at bounding box center [431, 139] width 121 height 27
click at [468, 272] on li "09:30" at bounding box center [479, 268] width 65 height 23
click at [466, 150] on input "**********" at bounding box center [431, 139] width 121 height 27
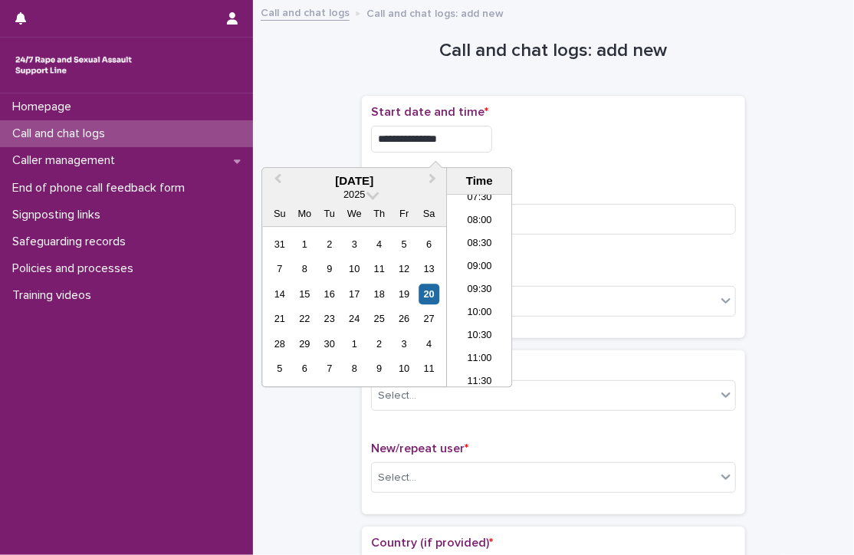
type input "**********"
click at [613, 173] on div "**********" at bounding box center [553, 217] width 365 height 224
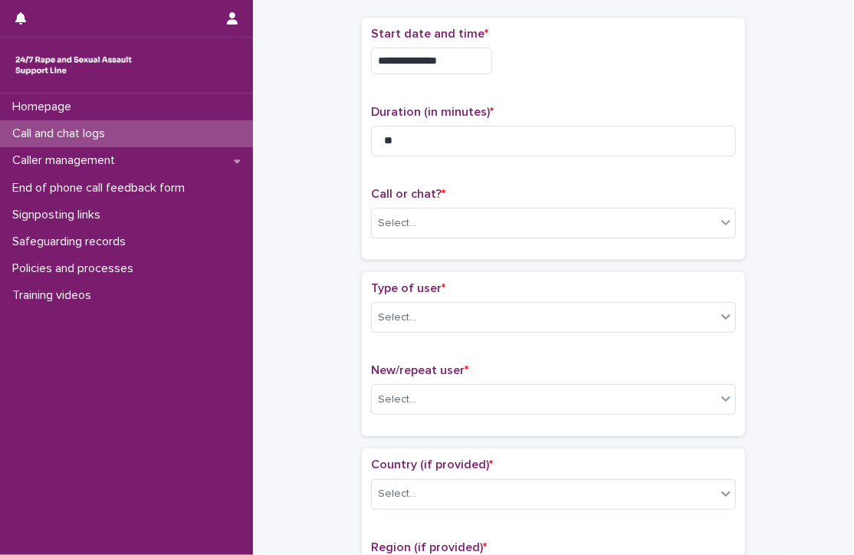
scroll to position [80, 0]
click at [518, 226] on div "Select..." at bounding box center [544, 221] width 344 height 25
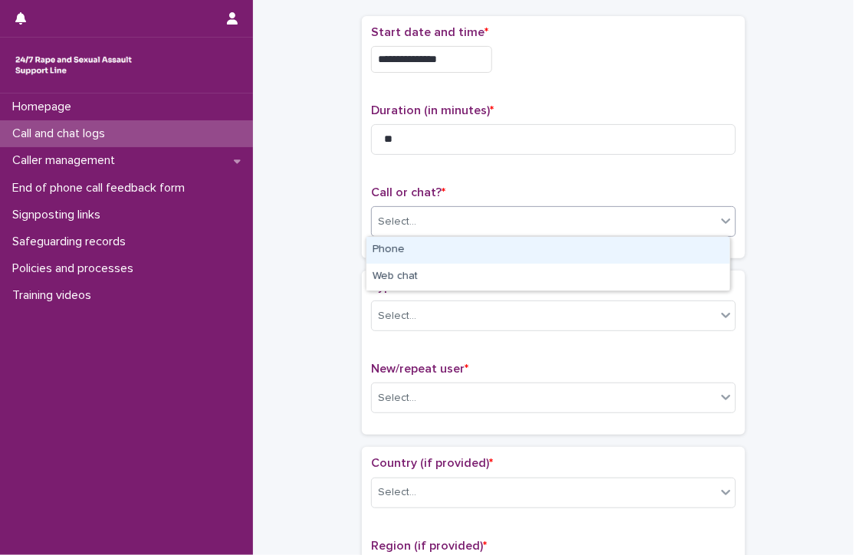
click at [478, 250] on div "Phone" at bounding box center [548, 250] width 363 height 27
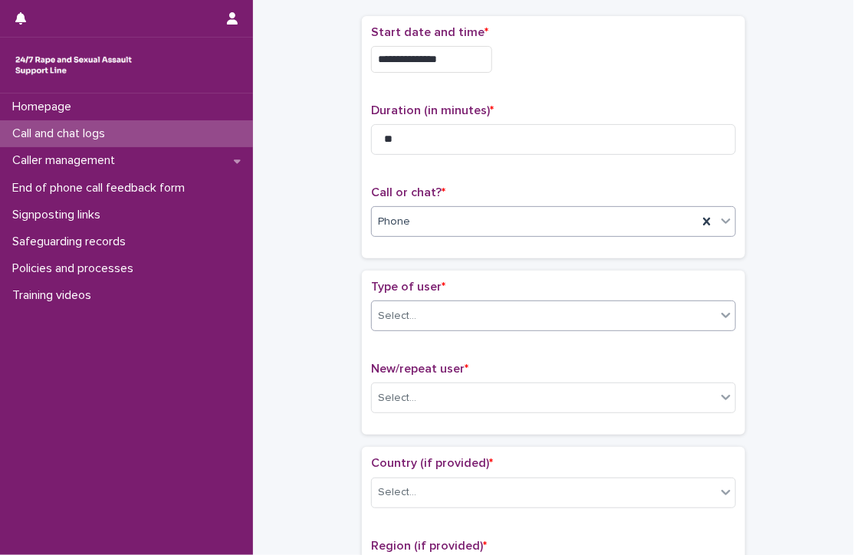
click at [472, 310] on div "Select..." at bounding box center [544, 316] width 344 height 25
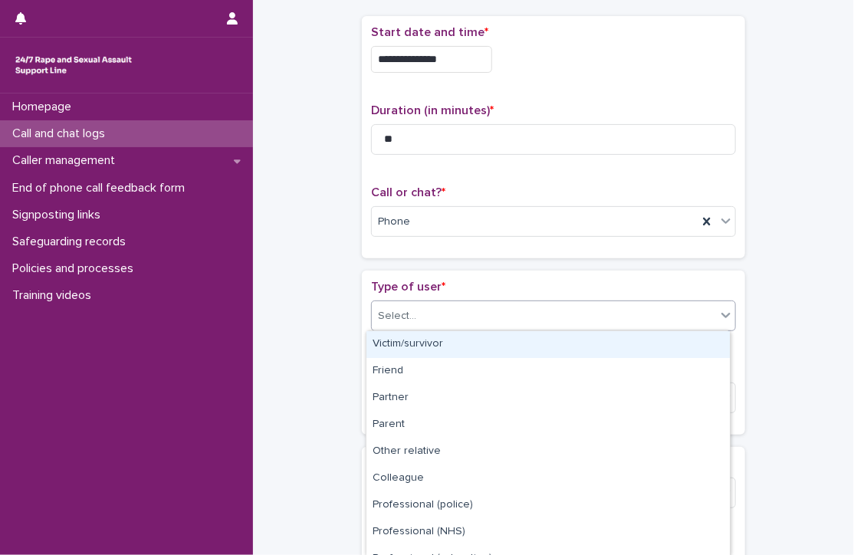
click at [450, 350] on div "Victim/survivor" at bounding box center [548, 344] width 363 height 27
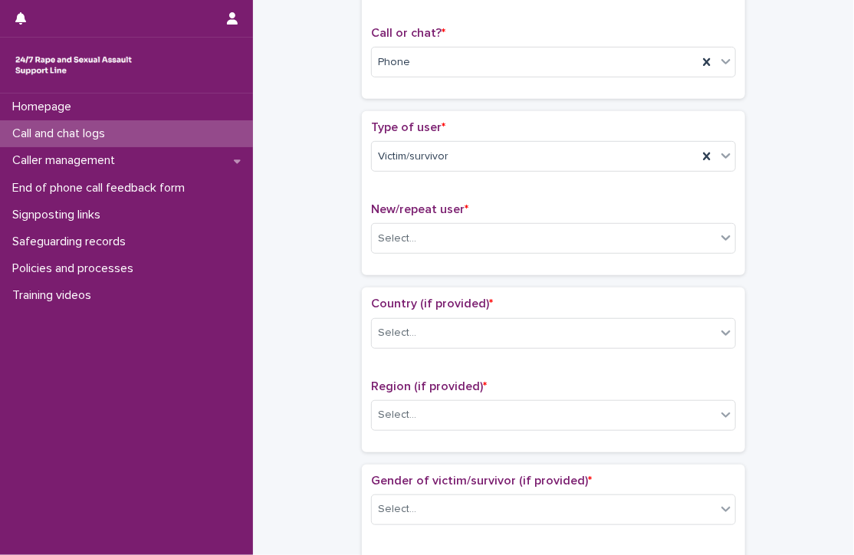
scroll to position [242, 0]
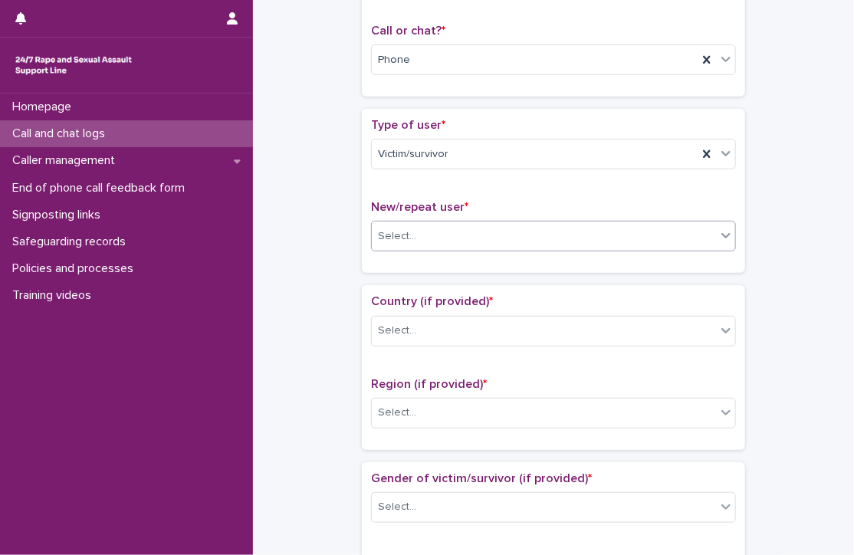
click at [403, 235] on div "Select..." at bounding box center [397, 237] width 38 height 16
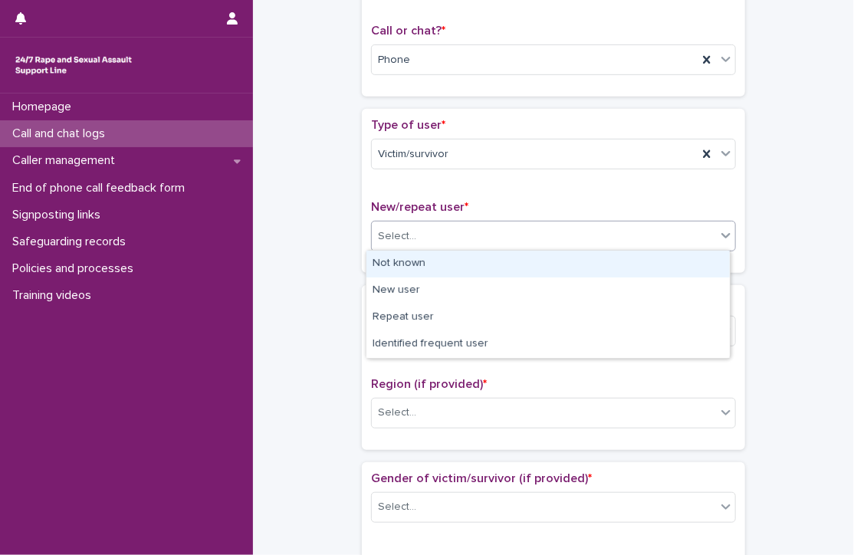
click at [403, 264] on div "Not known" at bounding box center [548, 264] width 363 height 27
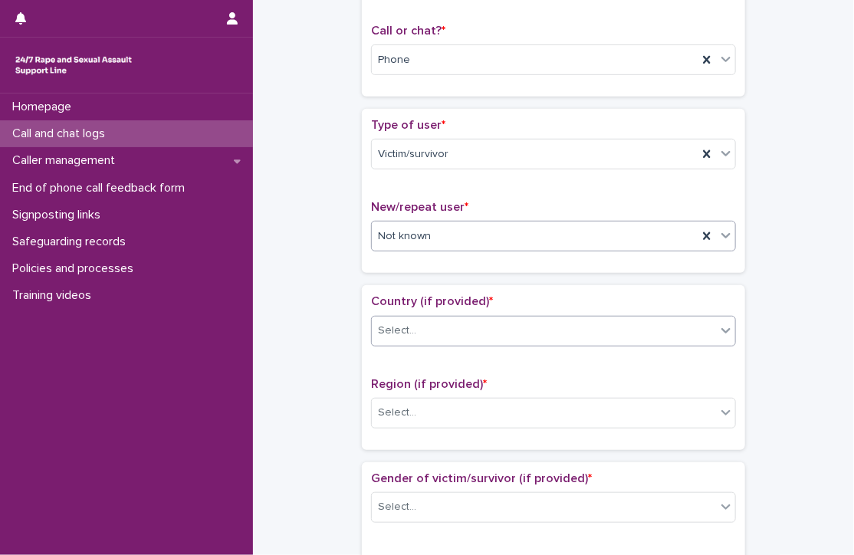
click at [416, 334] on div "Select..." at bounding box center [544, 330] width 344 height 25
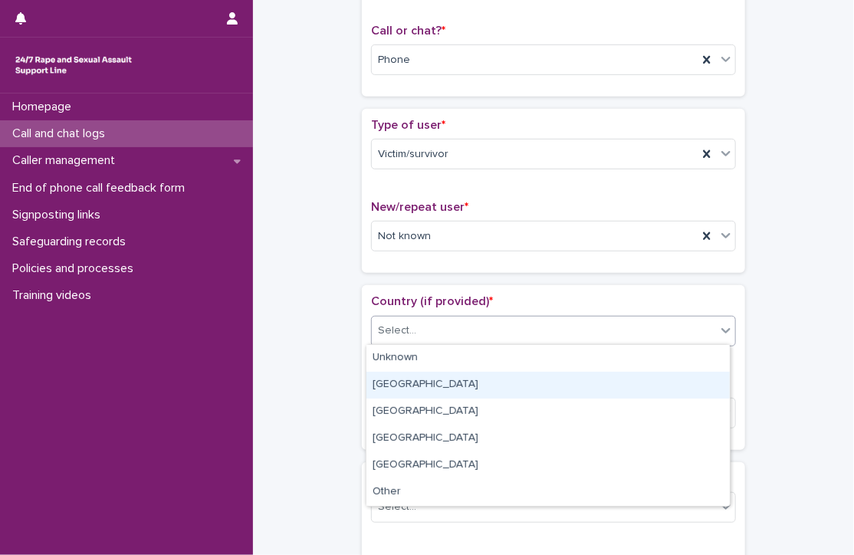
click at [417, 377] on div "[GEOGRAPHIC_DATA]" at bounding box center [548, 385] width 363 height 27
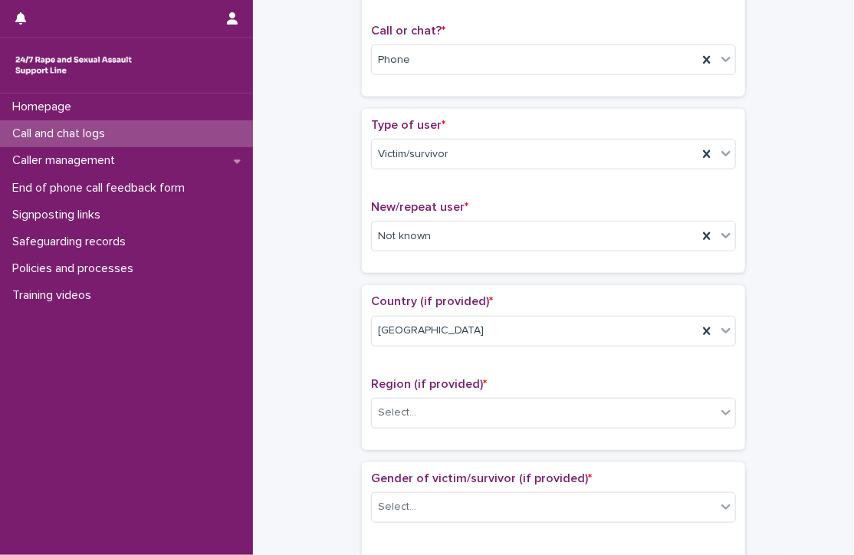
click at [310, 347] on div "**********" at bounding box center [553, 551] width 571 height 1567
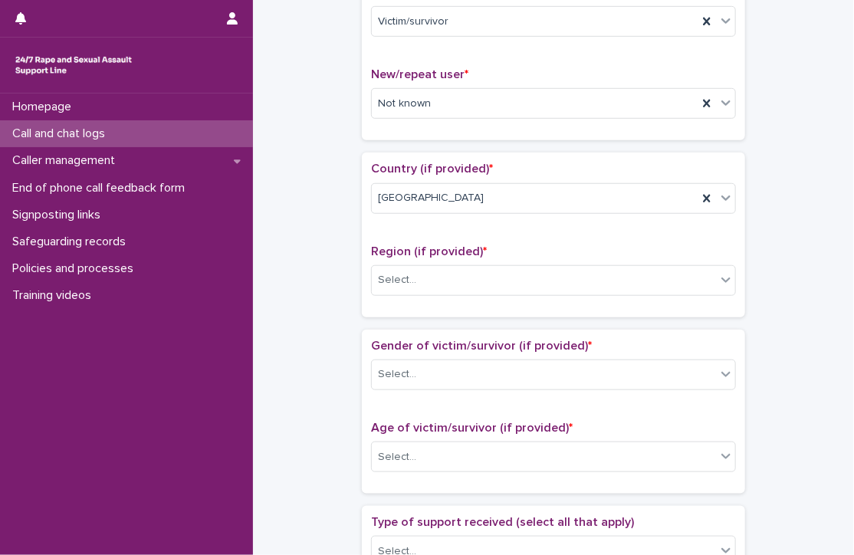
scroll to position [377, 0]
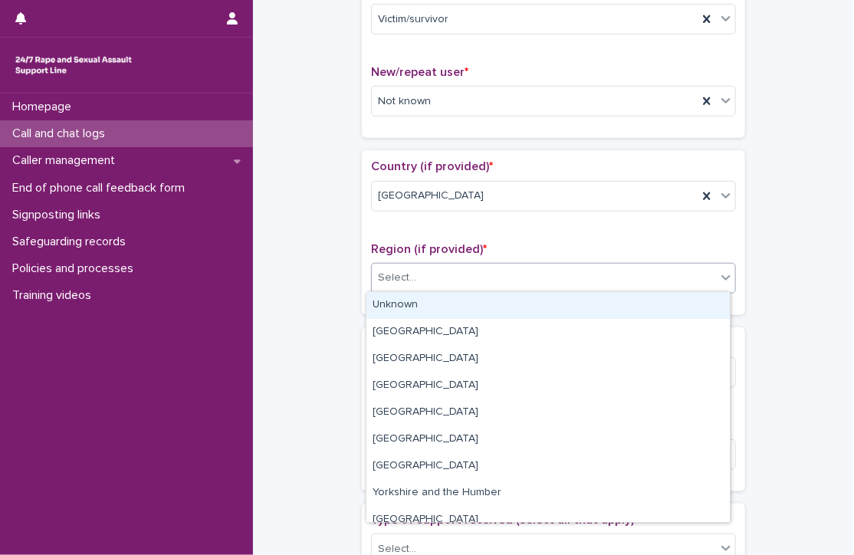
click at [414, 275] on div "Select..." at bounding box center [544, 277] width 344 height 25
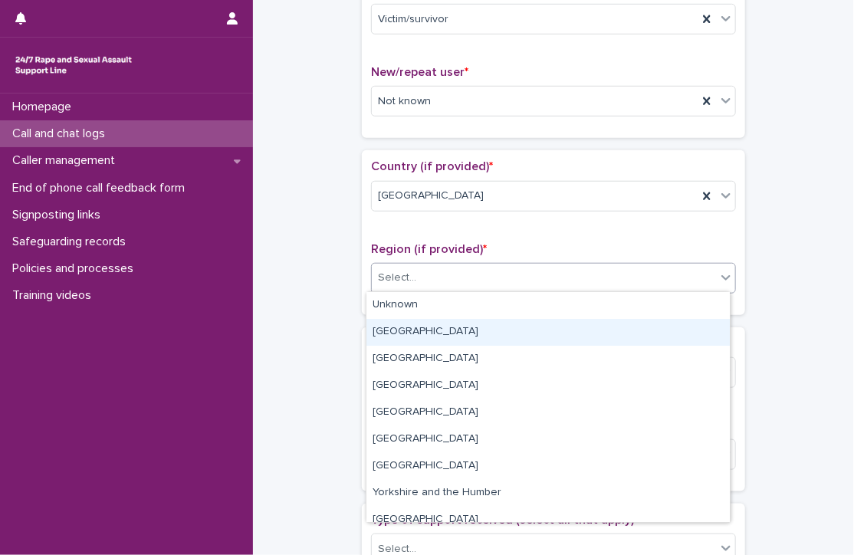
click at [413, 322] on div "[GEOGRAPHIC_DATA]" at bounding box center [548, 332] width 363 height 27
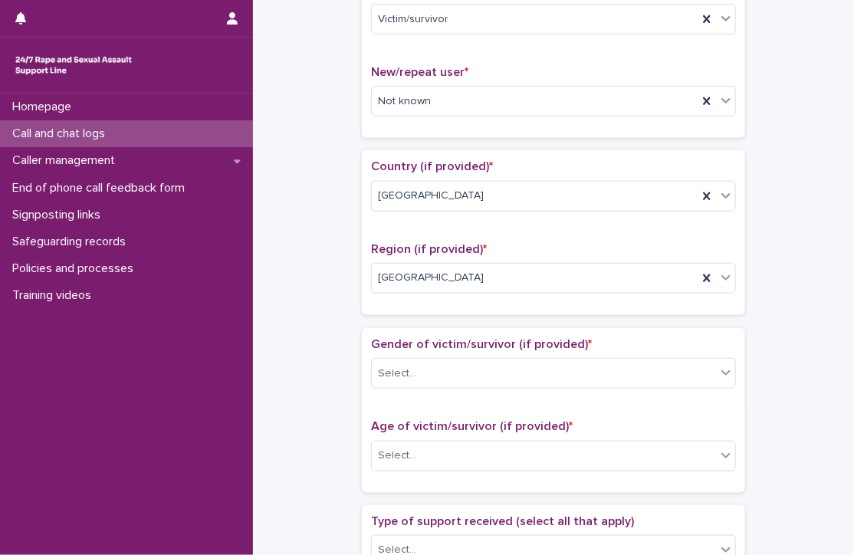
click at [335, 322] on div "**********" at bounding box center [553, 417] width 571 height 1569
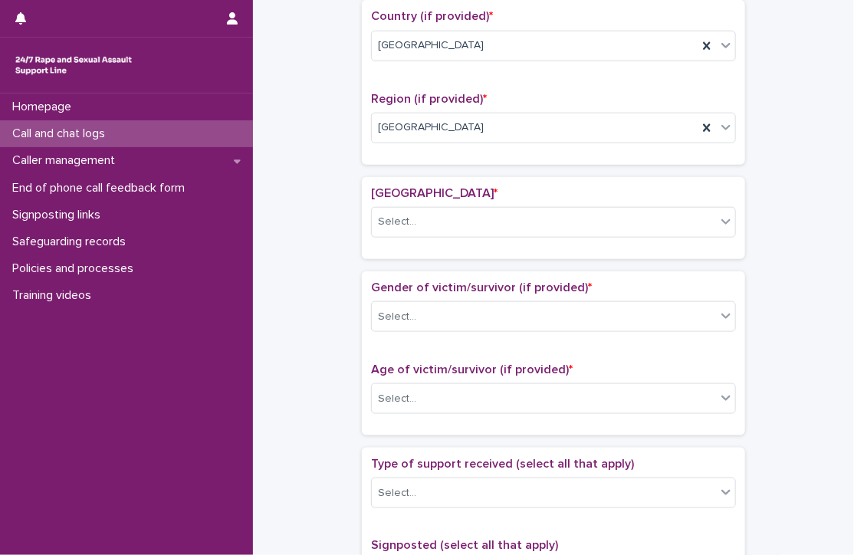
scroll to position [537, 0]
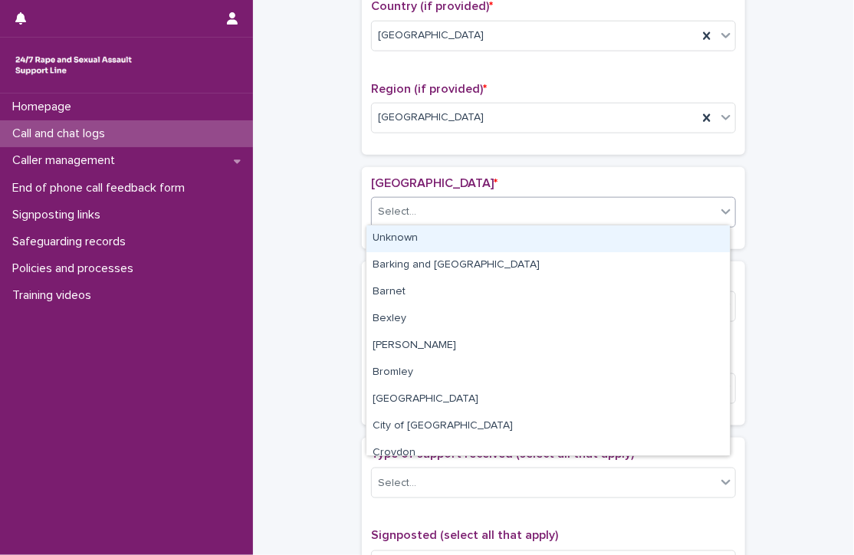
click at [416, 212] on div "Select..." at bounding box center [544, 211] width 344 height 25
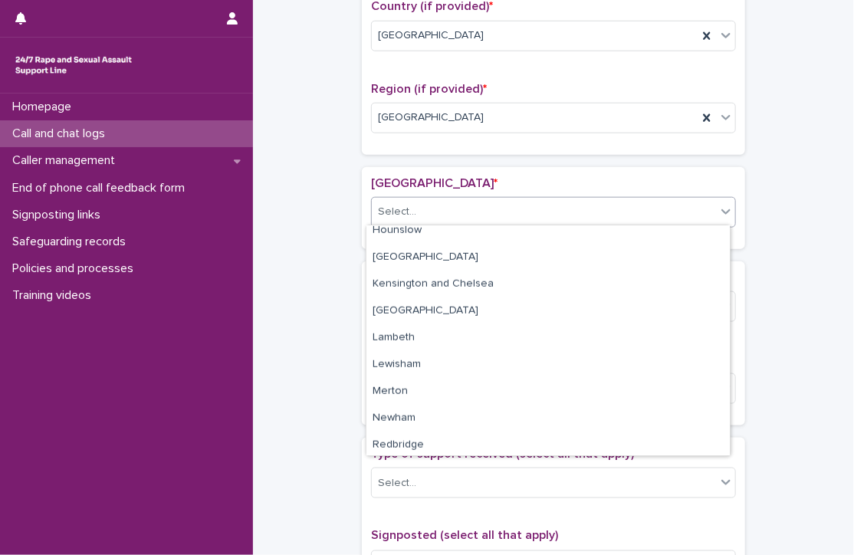
scroll to position [682, 0]
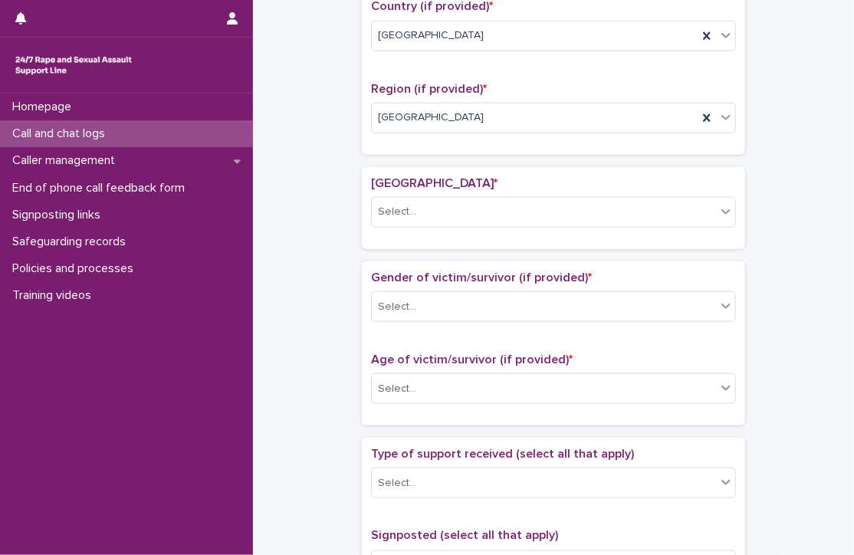
click at [264, 315] on div "**********" at bounding box center [554, 322] width 586 height 1701
click at [451, 200] on div "Select..." at bounding box center [544, 211] width 344 height 25
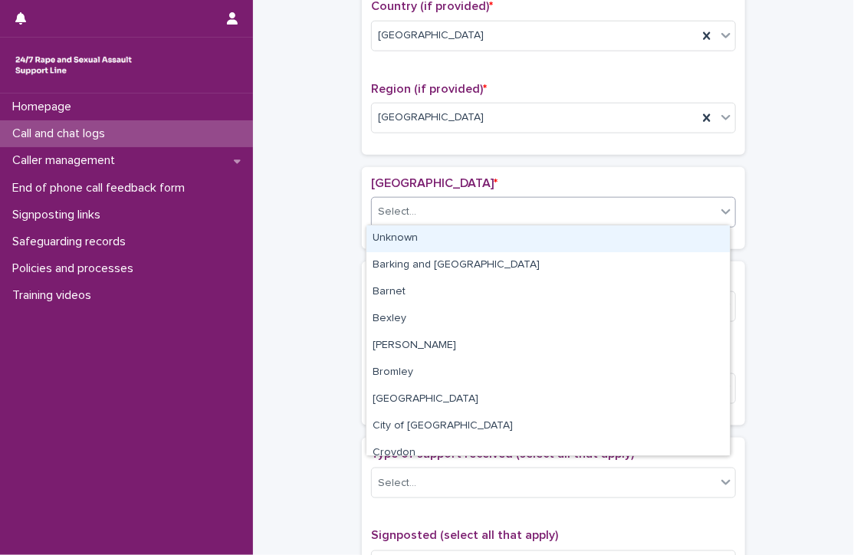
click at [444, 237] on div "Unknown" at bounding box center [548, 238] width 363 height 27
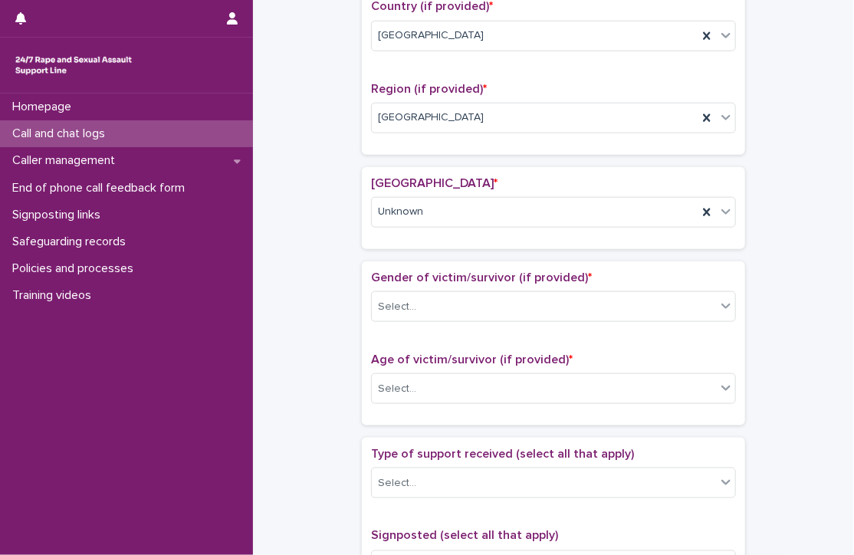
click at [308, 260] on div "**********" at bounding box center [553, 303] width 571 height 1663
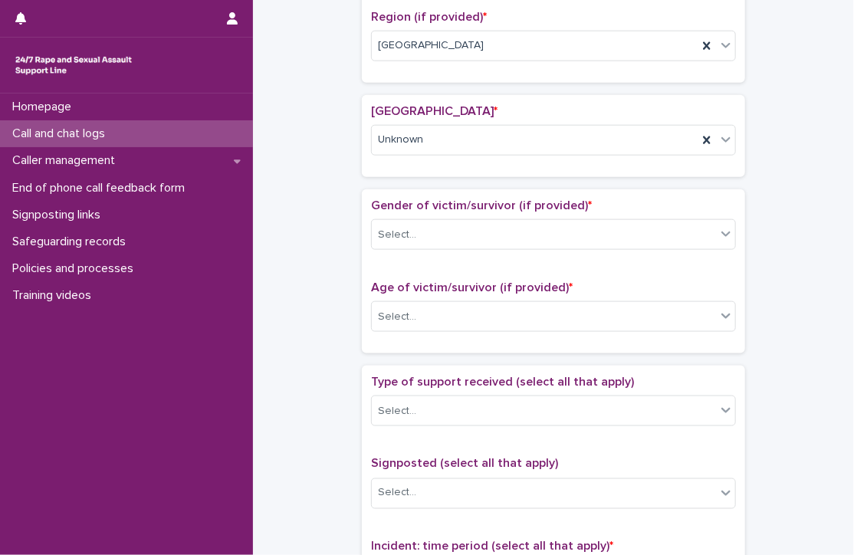
scroll to position [610, 0]
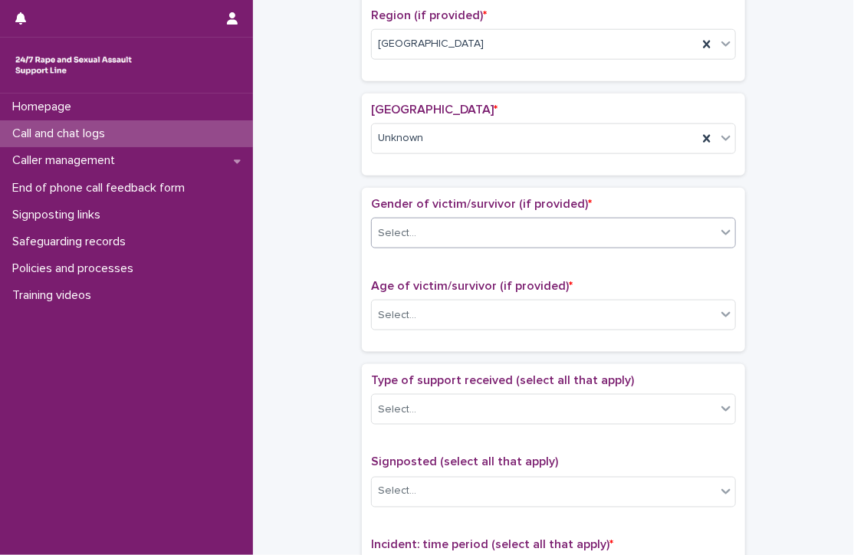
click at [407, 226] on div "Select..." at bounding box center [397, 233] width 38 height 16
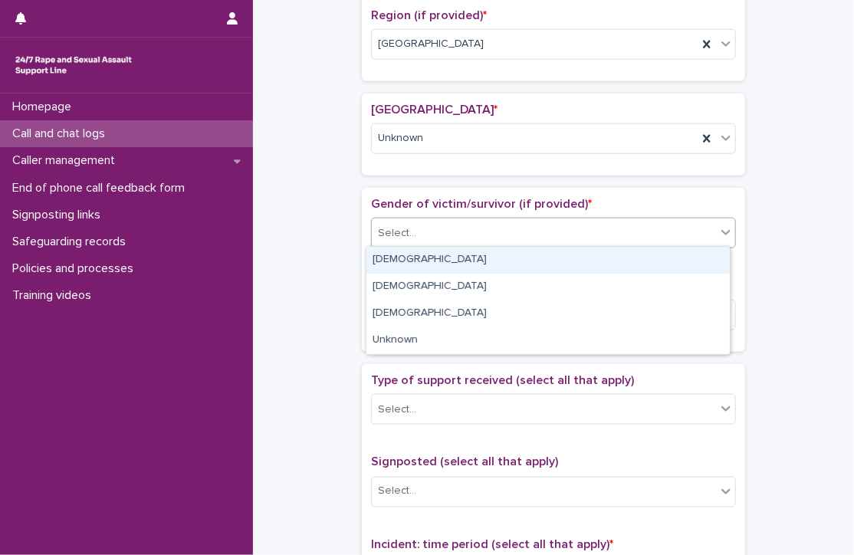
click at [406, 261] on div "[DEMOGRAPHIC_DATA]" at bounding box center [548, 260] width 363 height 27
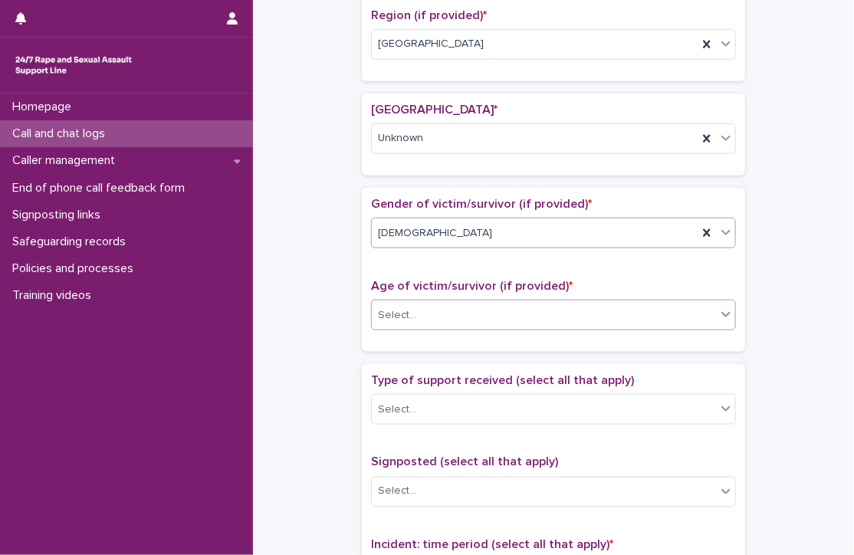
click at [414, 322] on div "Select..." at bounding box center [544, 315] width 344 height 25
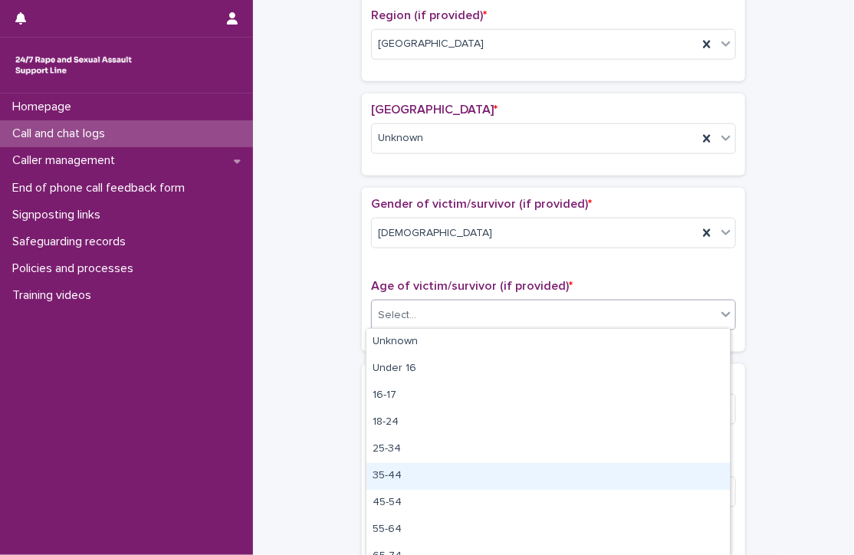
drag, startPoint x: 414, startPoint y: 434, endPoint x: 418, endPoint y: 474, distance: 40.1
click at [418, 474] on div "35-44" at bounding box center [548, 476] width 363 height 27
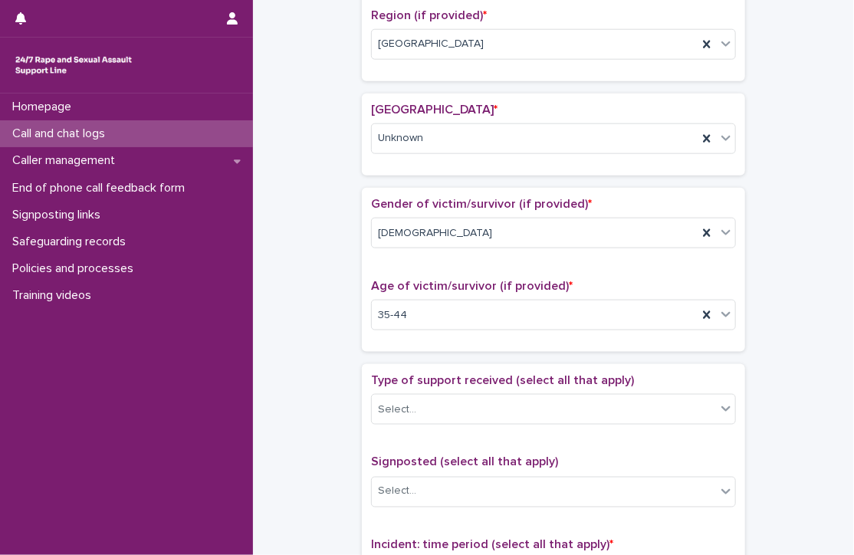
click at [317, 325] on div "**********" at bounding box center [553, 230] width 571 height 1663
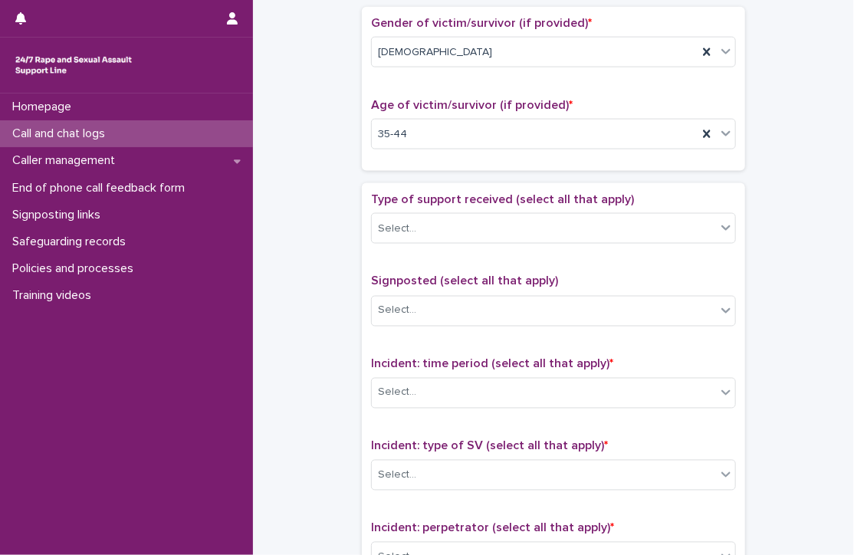
scroll to position [798, 0]
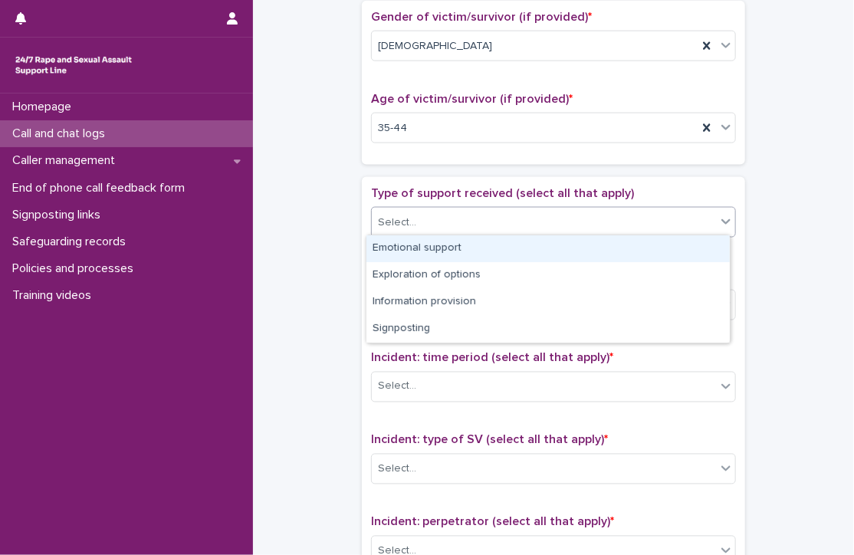
click at [445, 212] on div "Select..." at bounding box center [544, 222] width 344 height 25
click at [440, 248] on div "Emotional support" at bounding box center [548, 248] width 363 height 27
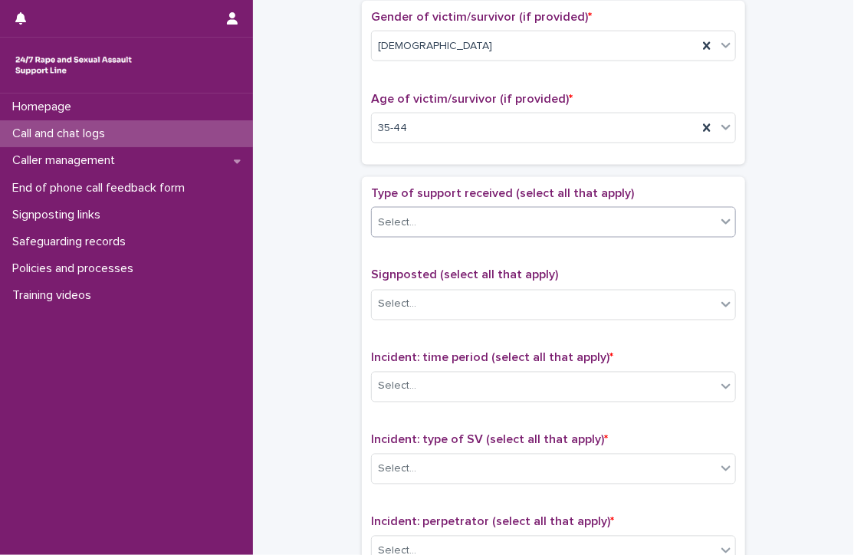
click at [322, 271] on div "**********" at bounding box center [553, 43] width 571 height 1663
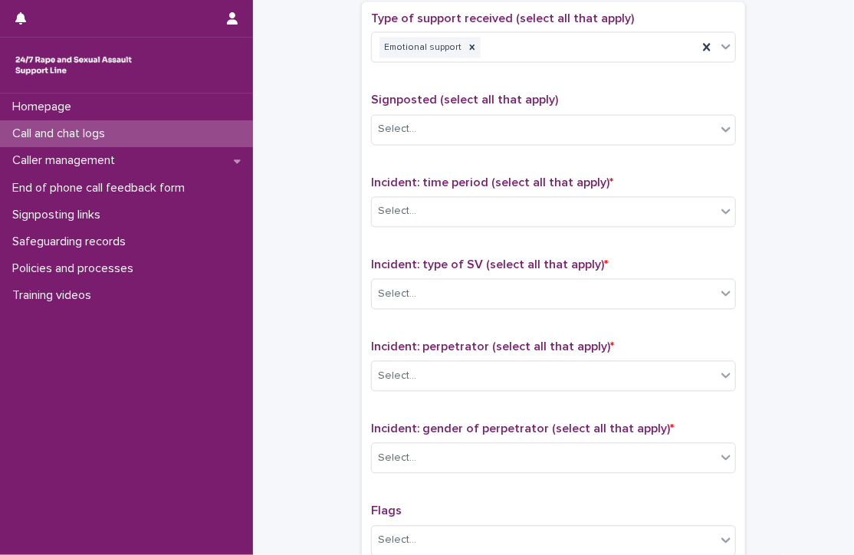
scroll to position [973, 0]
click at [442, 120] on div "Select..." at bounding box center [544, 129] width 344 height 25
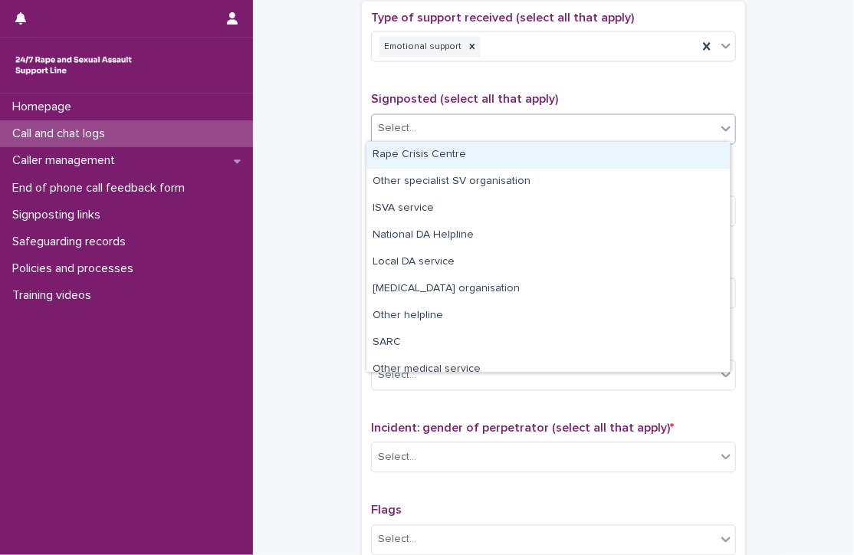
click at [435, 151] on div "Rape Crisis Centre" at bounding box center [548, 155] width 363 height 27
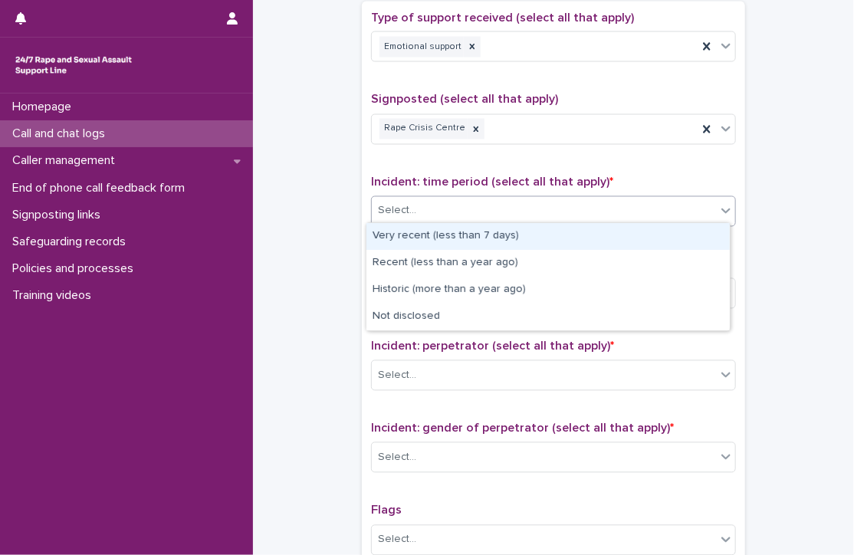
click at [437, 205] on div "Select..." at bounding box center [544, 211] width 344 height 25
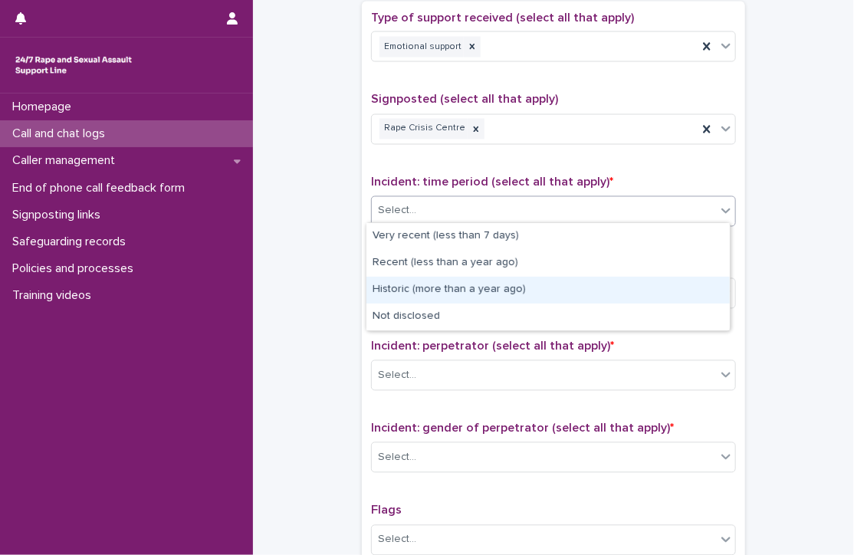
click at [439, 294] on div "Historic (more than a year ago)" at bounding box center [548, 290] width 363 height 27
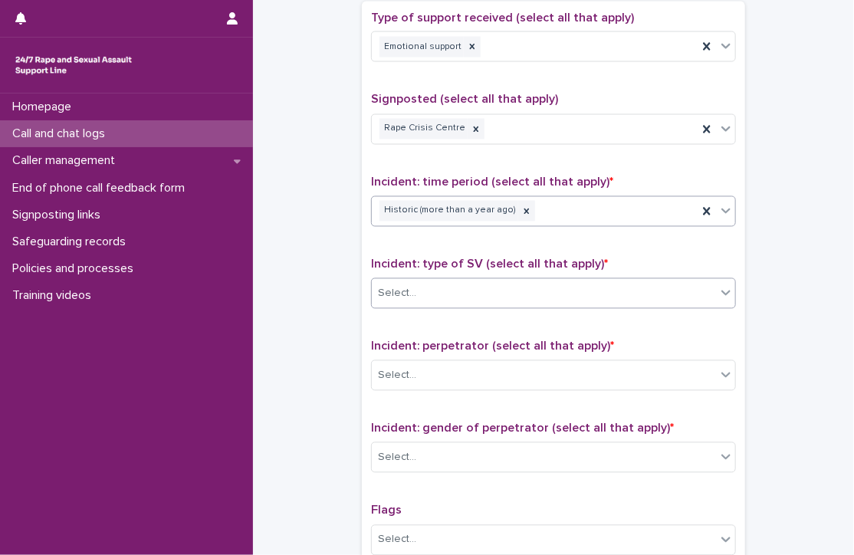
click at [452, 293] on div "Select..." at bounding box center [544, 293] width 344 height 25
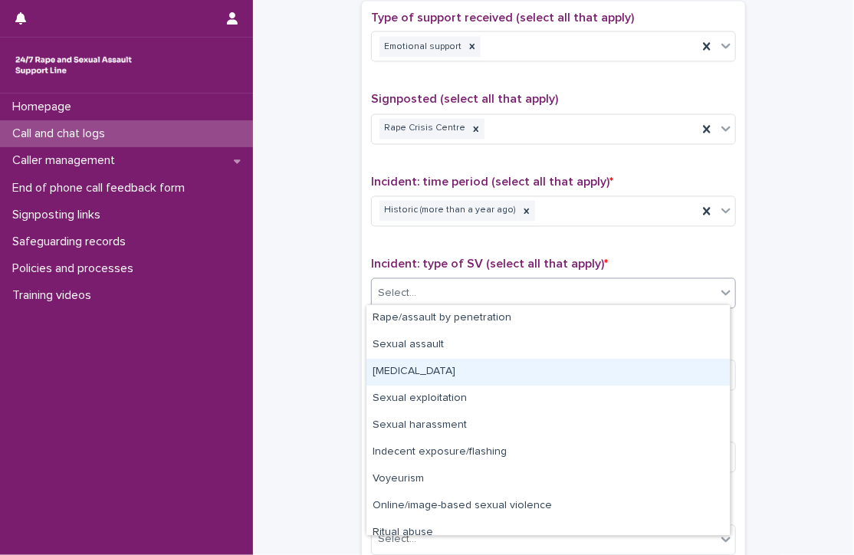
click at [439, 370] on div "[MEDICAL_DATA]" at bounding box center [548, 372] width 363 height 27
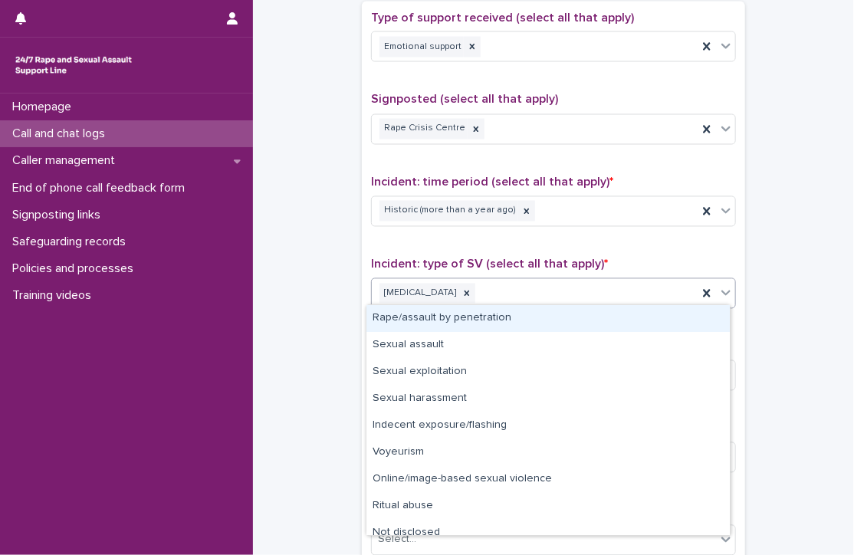
click at [516, 291] on div "[MEDICAL_DATA]" at bounding box center [535, 294] width 326 height 27
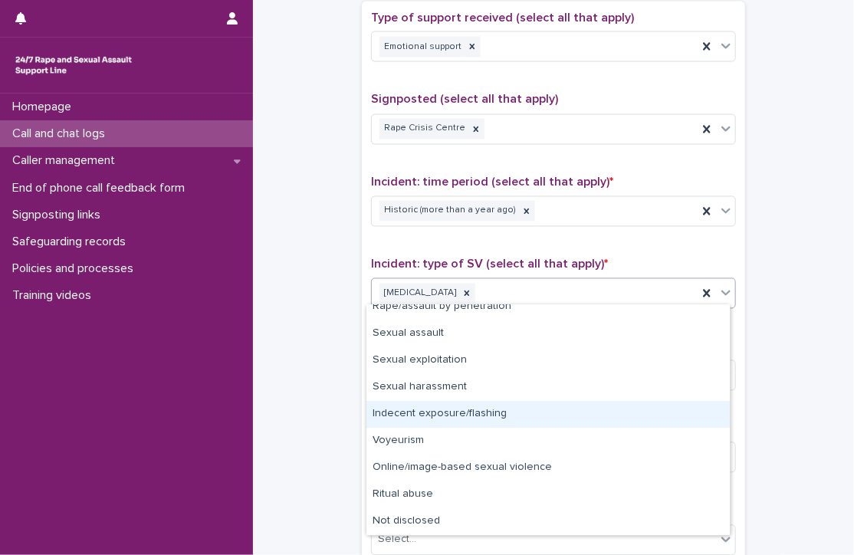
scroll to position [0, 0]
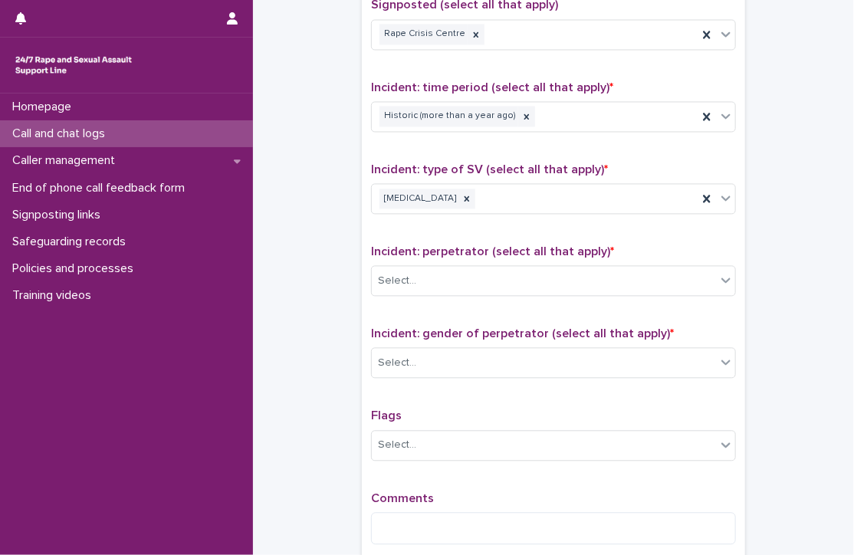
scroll to position [1077, 0]
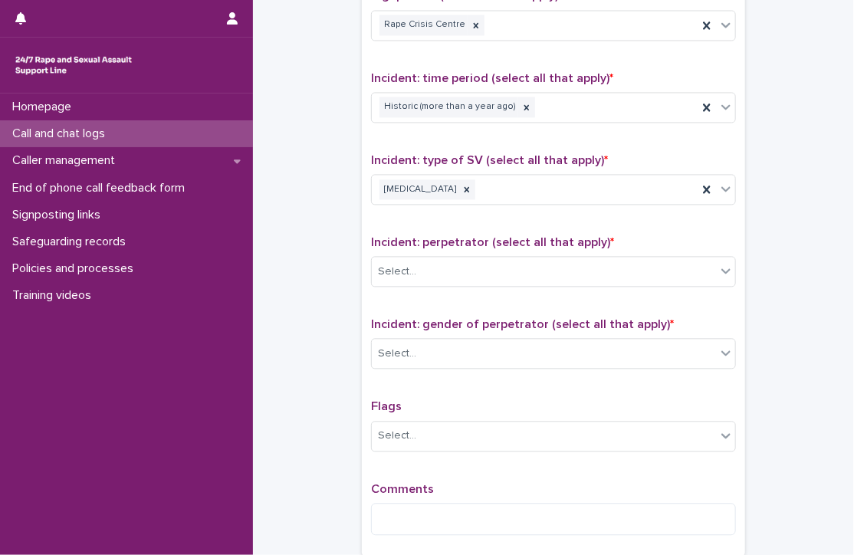
click at [525, 168] on div "Incident: type of SV (select all that apply) * [MEDICAL_DATA]" at bounding box center [553, 185] width 365 height 64
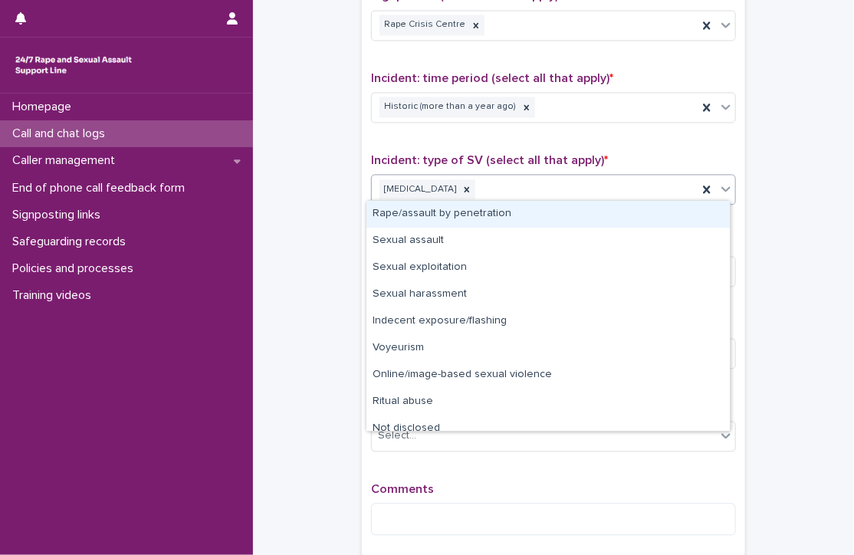
click at [505, 186] on div "[MEDICAL_DATA]" at bounding box center [535, 189] width 326 height 27
click at [497, 208] on div "Rape/assault by penetration" at bounding box center [548, 214] width 363 height 27
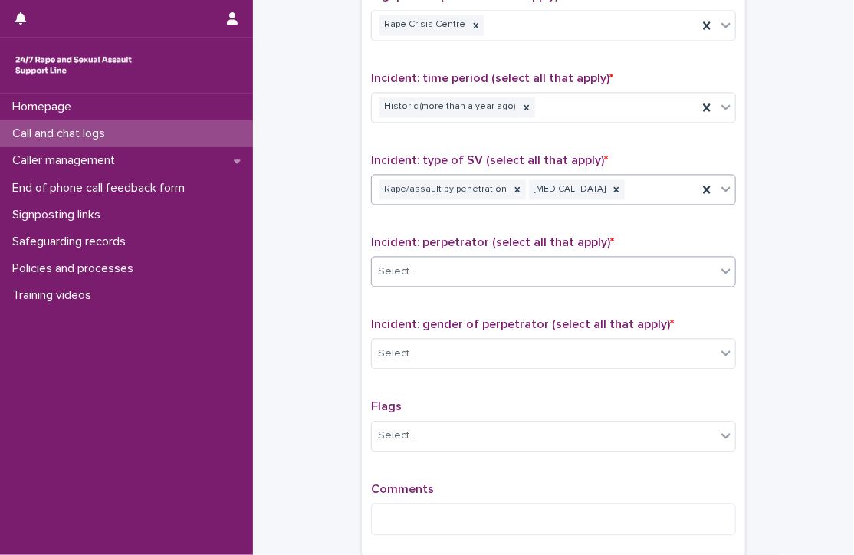
click at [488, 266] on div "Select..." at bounding box center [544, 271] width 344 height 25
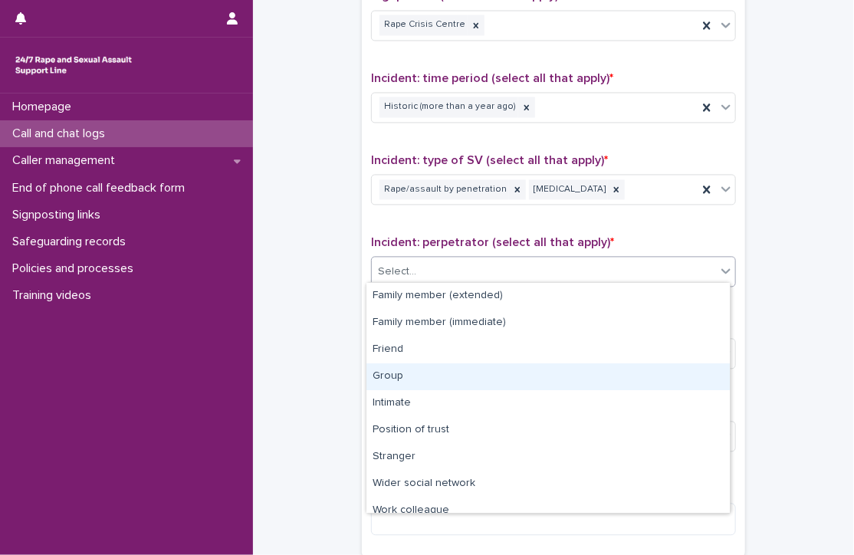
scroll to position [64, 0]
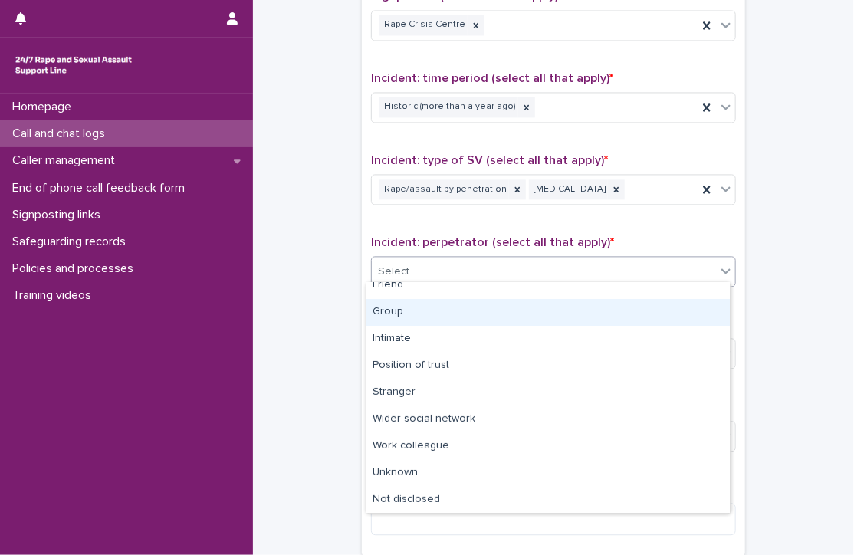
click at [467, 314] on div "Group" at bounding box center [548, 312] width 363 height 27
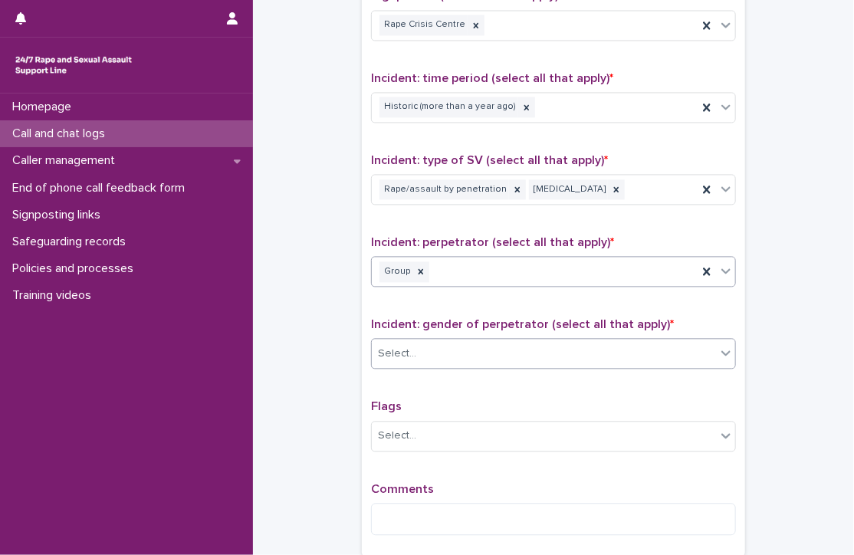
click at [508, 362] on div "Select..." at bounding box center [553, 353] width 365 height 31
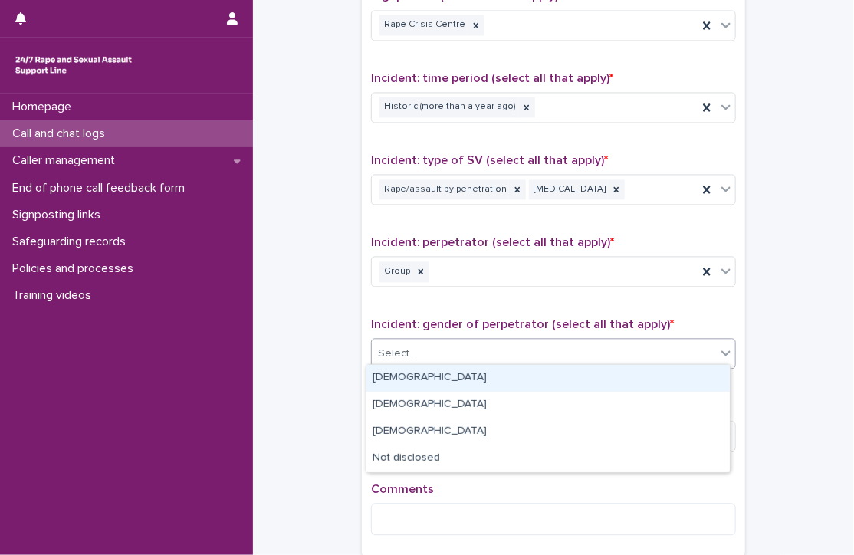
click at [482, 381] on div "[DEMOGRAPHIC_DATA]" at bounding box center [548, 378] width 363 height 27
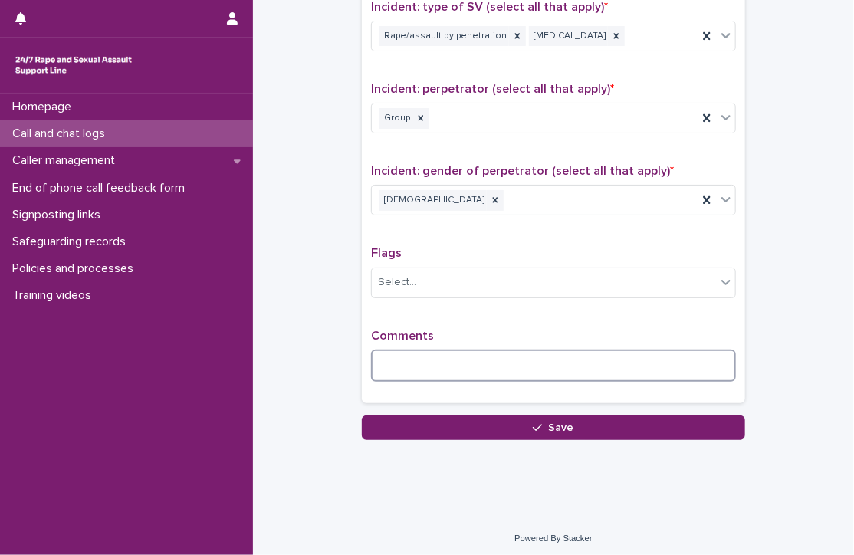
click at [436, 359] on textarea at bounding box center [553, 366] width 365 height 33
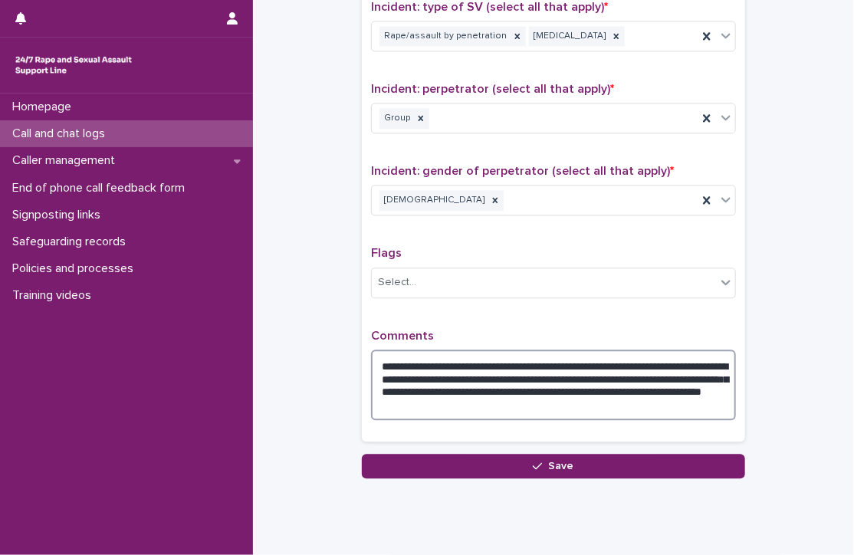
click at [653, 360] on textarea "**********" at bounding box center [553, 385] width 365 height 71
click at [712, 401] on textarea "**********" at bounding box center [553, 385] width 365 height 71
drag, startPoint x: 567, startPoint y: 373, endPoint x: 427, endPoint y: 388, distance: 141.2
click at [427, 388] on textarea "**********" at bounding box center [553, 385] width 365 height 71
click at [546, 403] on textarea "**********" at bounding box center [553, 385] width 365 height 71
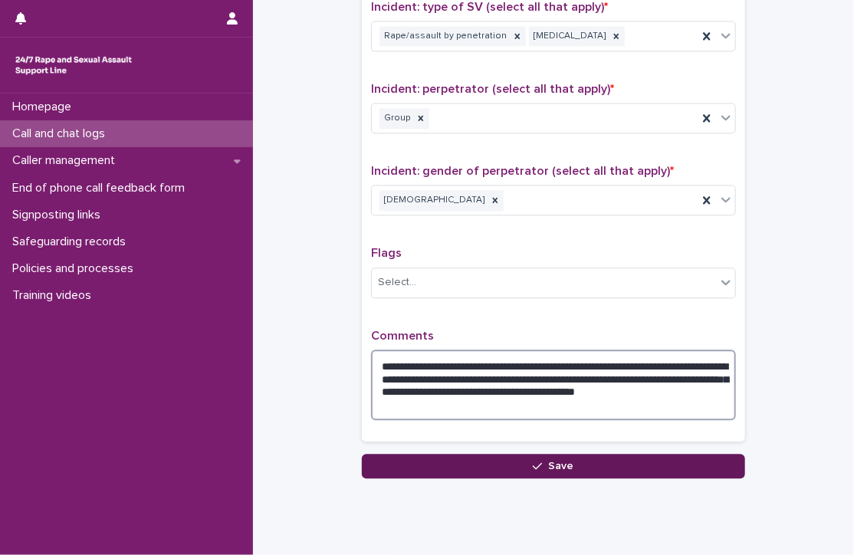
type textarea "**********"
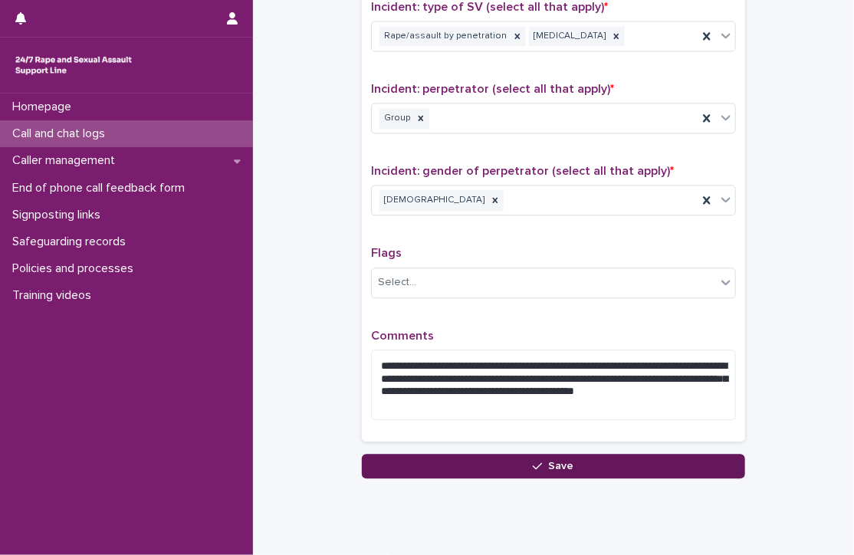
click at [543, 461] on div "button" at bounding box center [540, 466] width 15 height 11
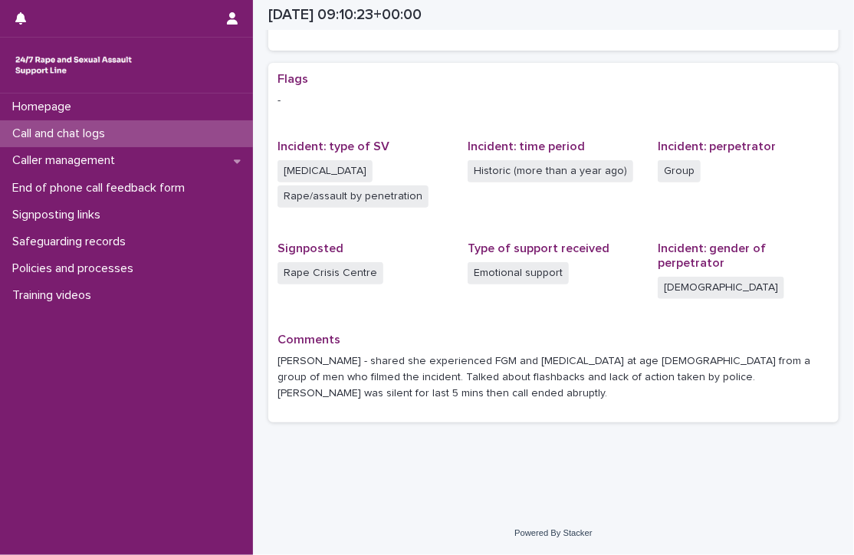
scroll to position [271, 0]
click at [150, 136] on div "Call and chat logs" at bounding box center [126, 133] width 253 height 27
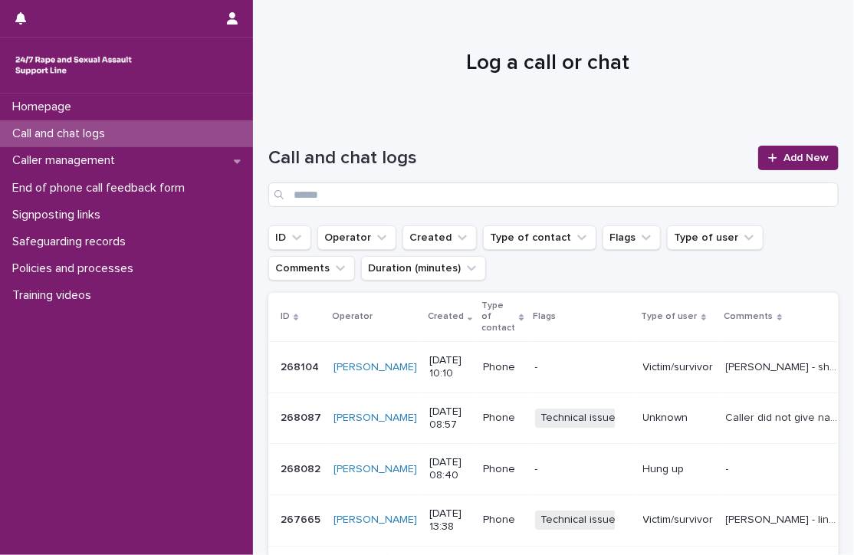
click at [150, 136] on div "Call and chat logs" at bounding box center [126, 133] width 253 height 27
